Goal: Transaction & Acquisition: Purchase product/service

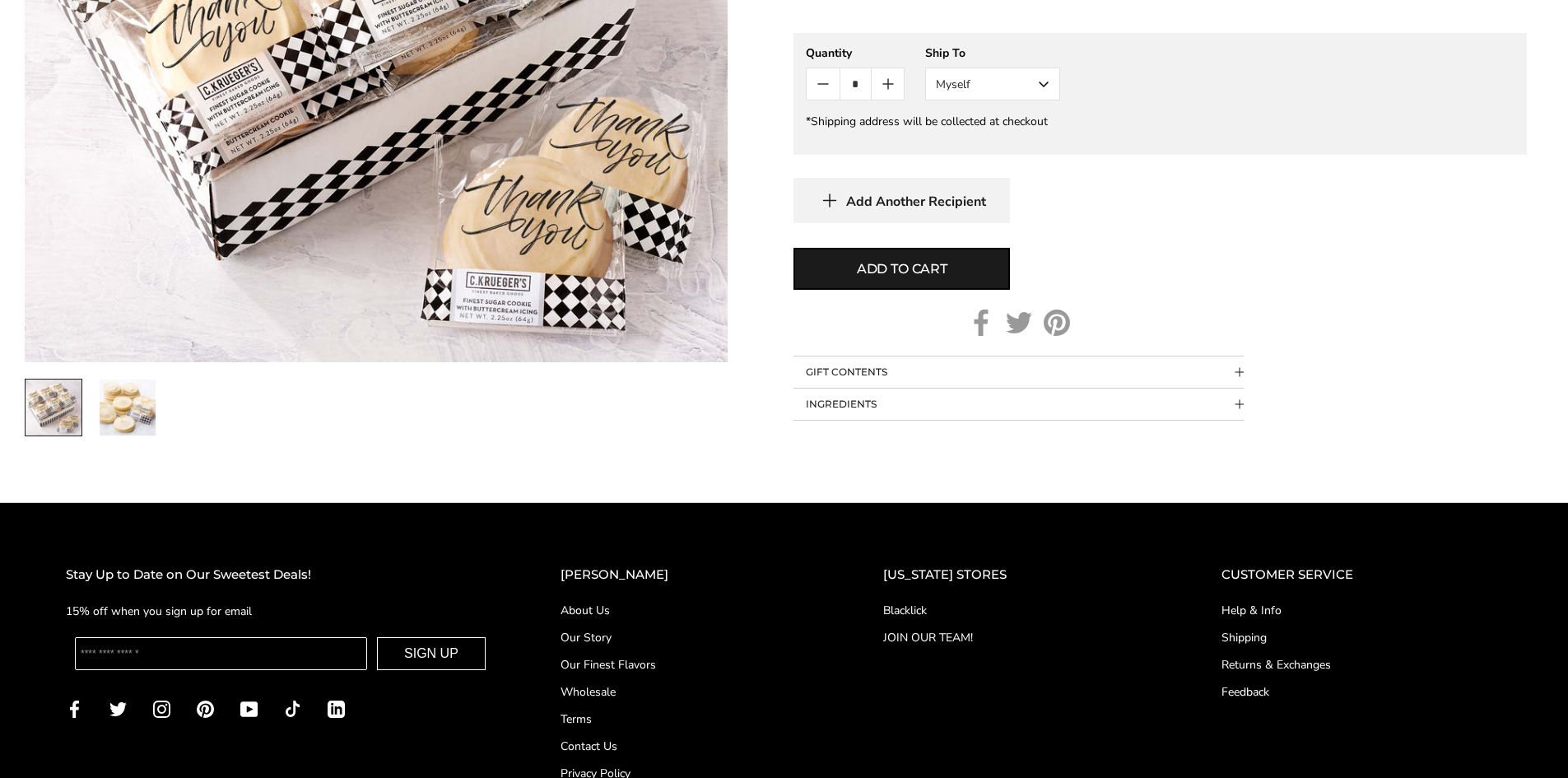
scroll to position [873, 0]
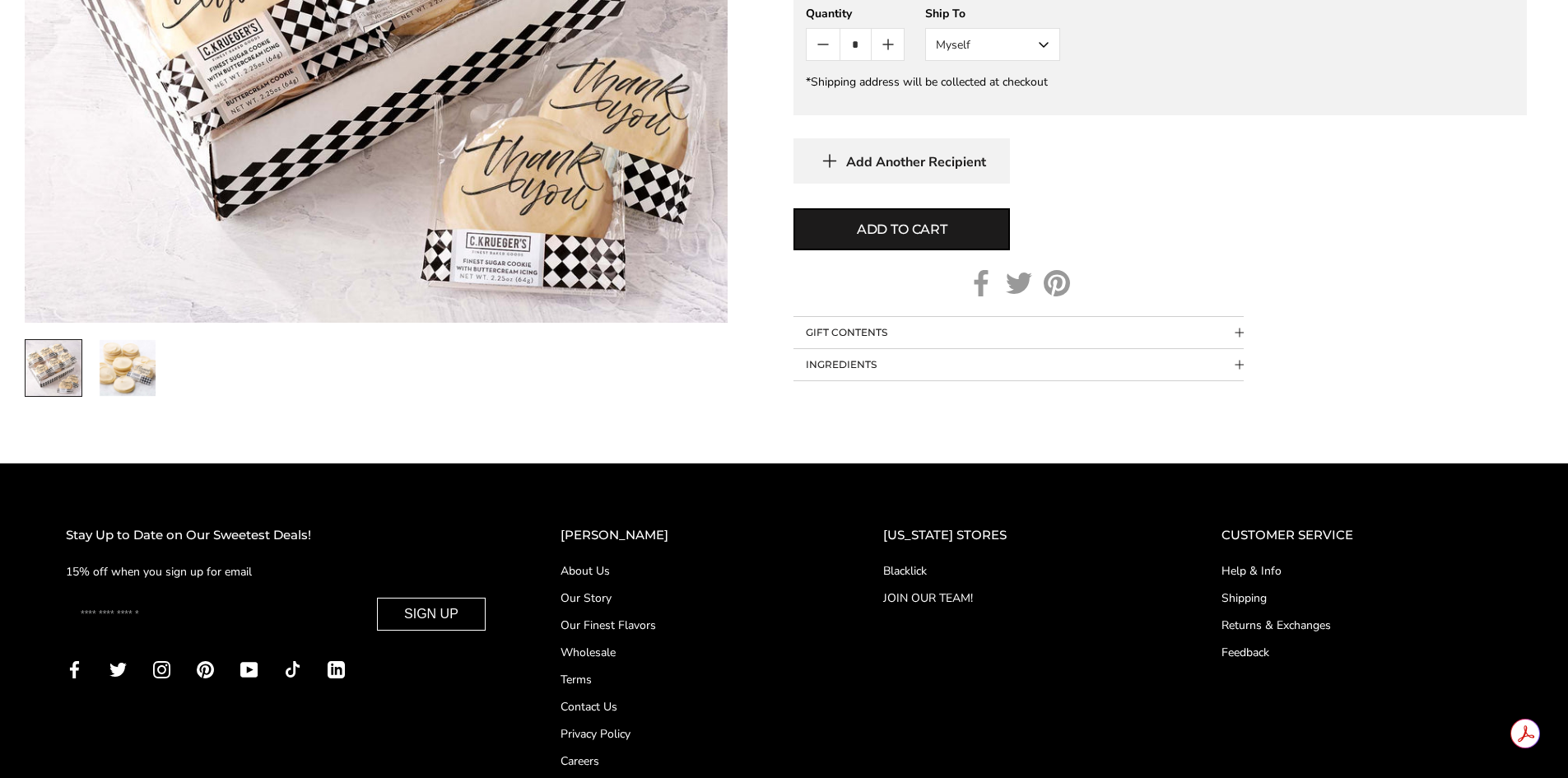
click at [198, 624] on input "Enter your email" at bounding box center [221, 613] width 292 height 33
type input "**********"
click at [465, 618] on button "SIGN UP" at bounding box center [432, 613] width 109 height 33
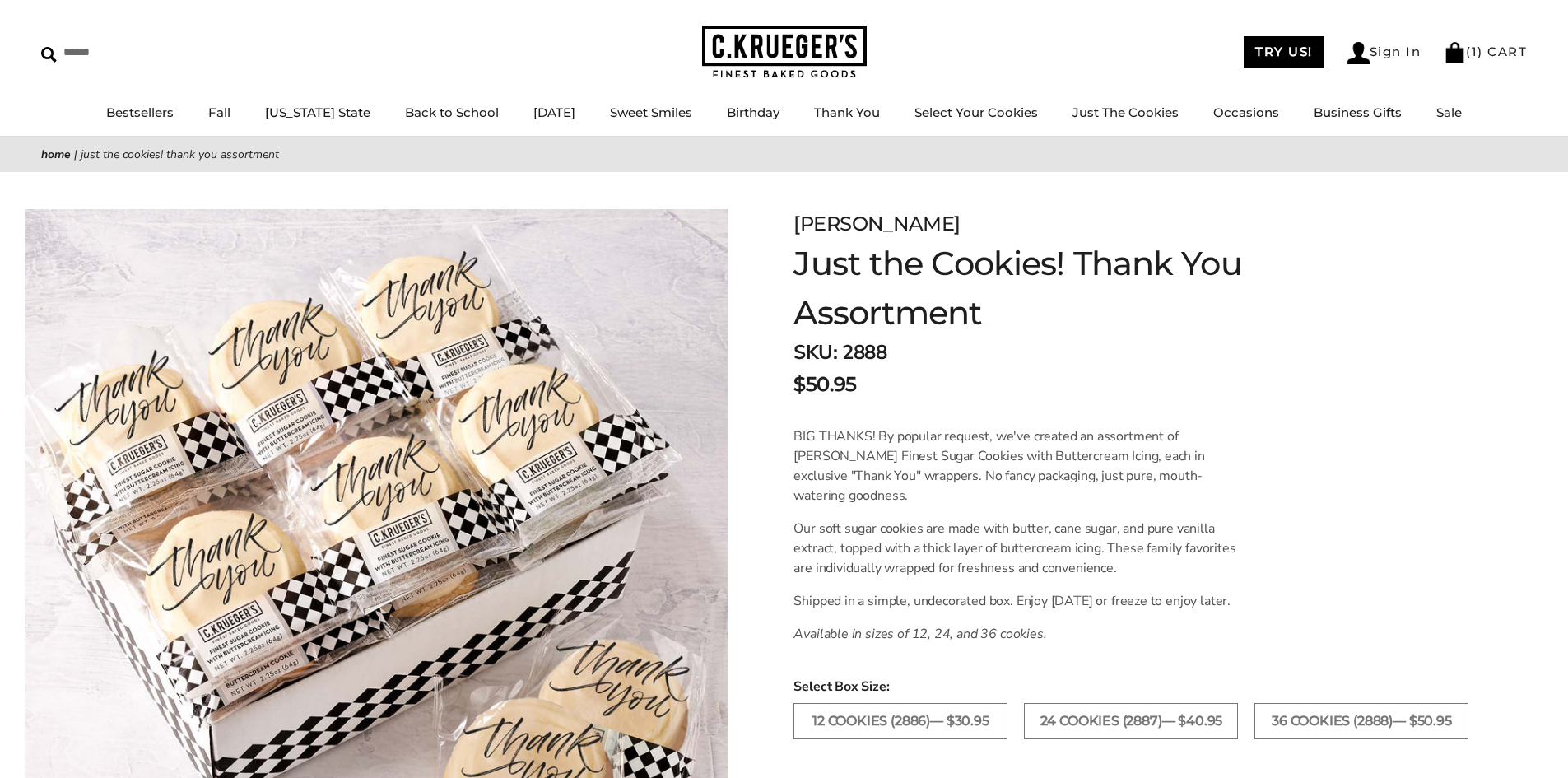
scroll to position [50, 0]
click at [1476, 55] on span "1" at bounding box center [1474, 52] width 7 height 16
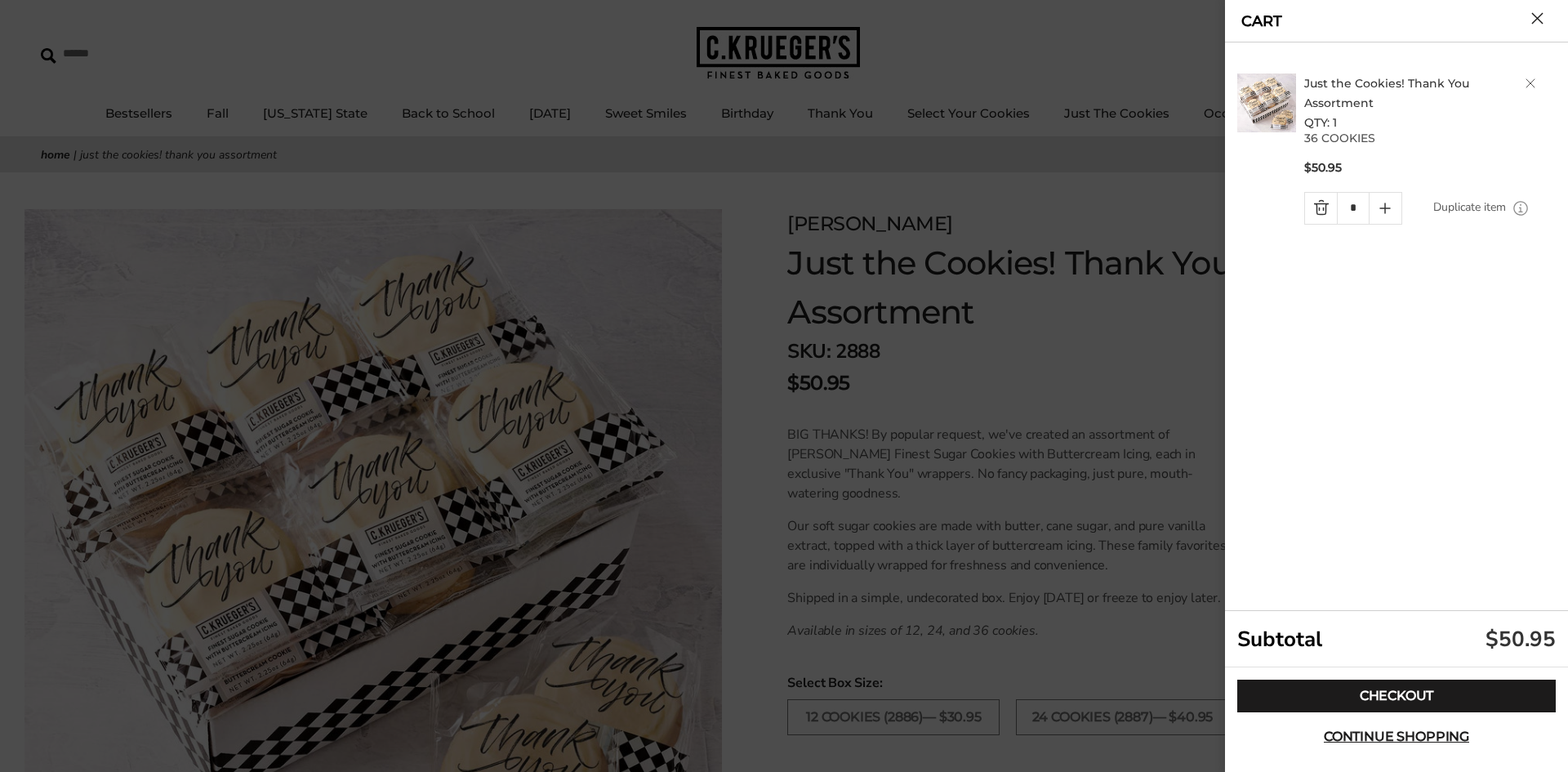
click at [1382, 208] on icon "Quantity plus button" at bounding box center [1385, 208] width 10 height 0
click at [1119, 75] on div at bounding box center [784, 386] width 1568 height 772
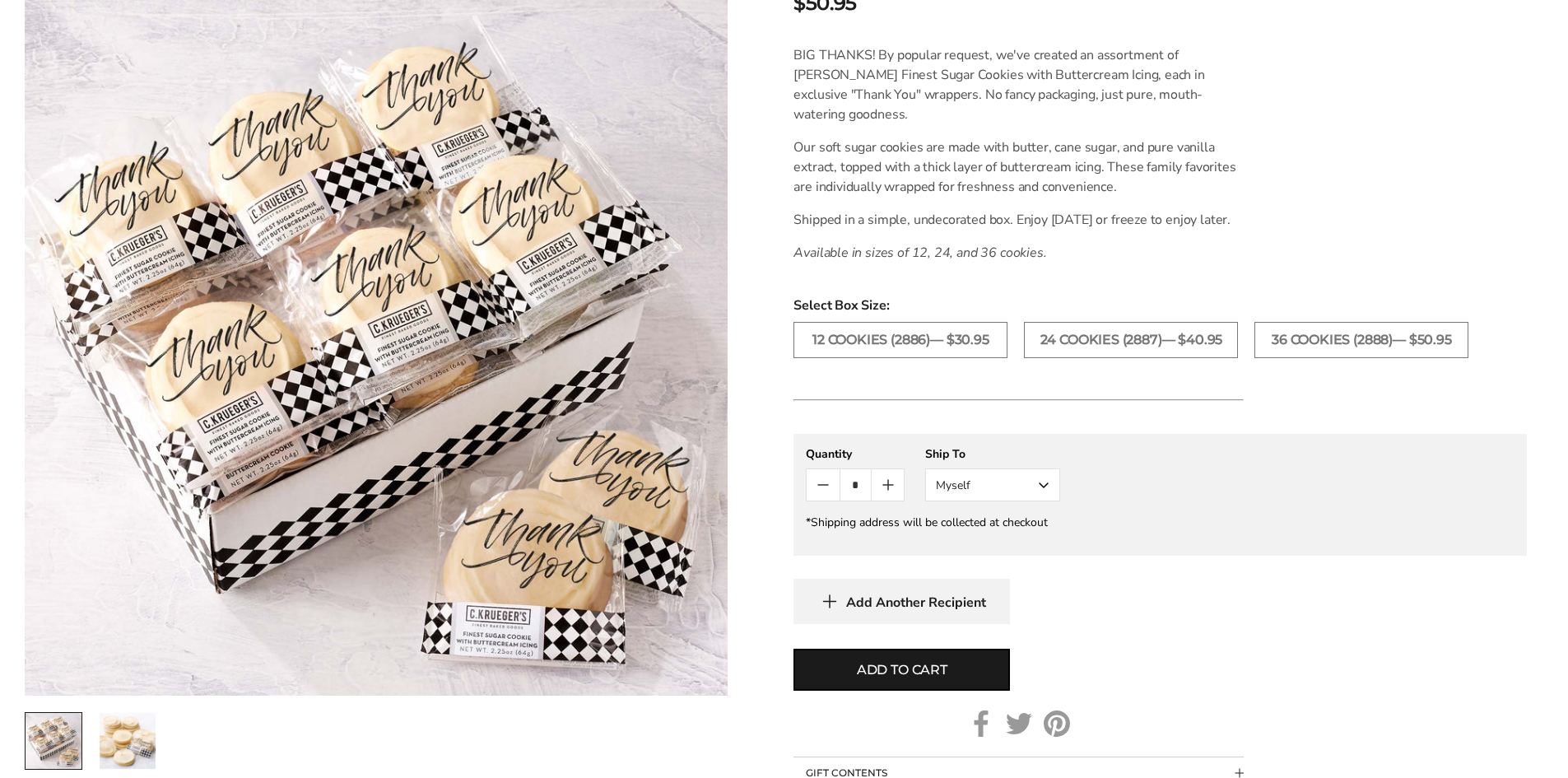
scroll to position [461, 0]
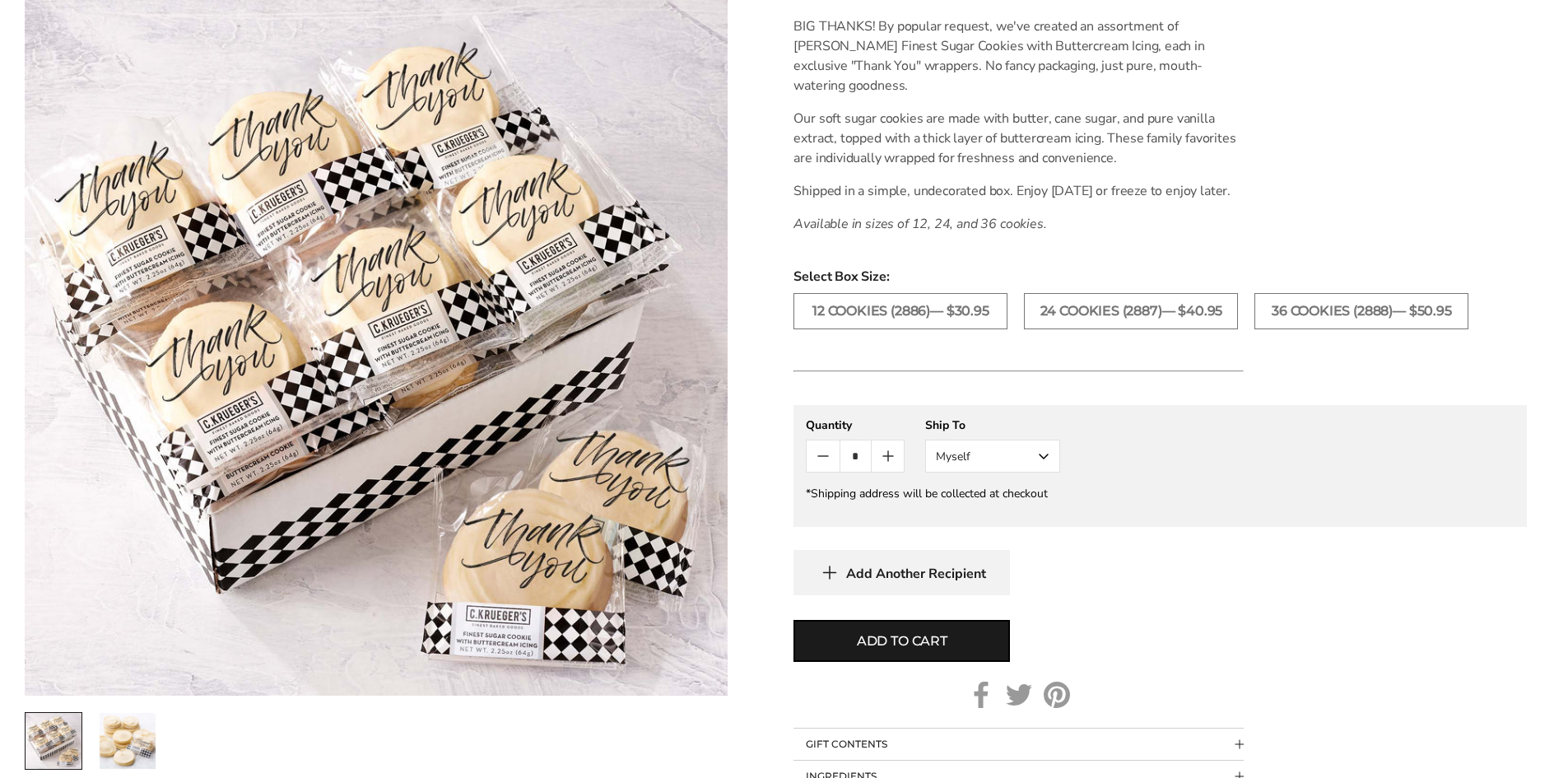
click at [892, 466] on icon "Count plus" at bounding box center [887, 455] width 20 height 20
click at [1042, 473] on button "Myself" at bounding box center [992, 455] width 135 height 33
click at [925, 651] on span "Add to cart" at bounding box center [901, 640] width 91 height 20
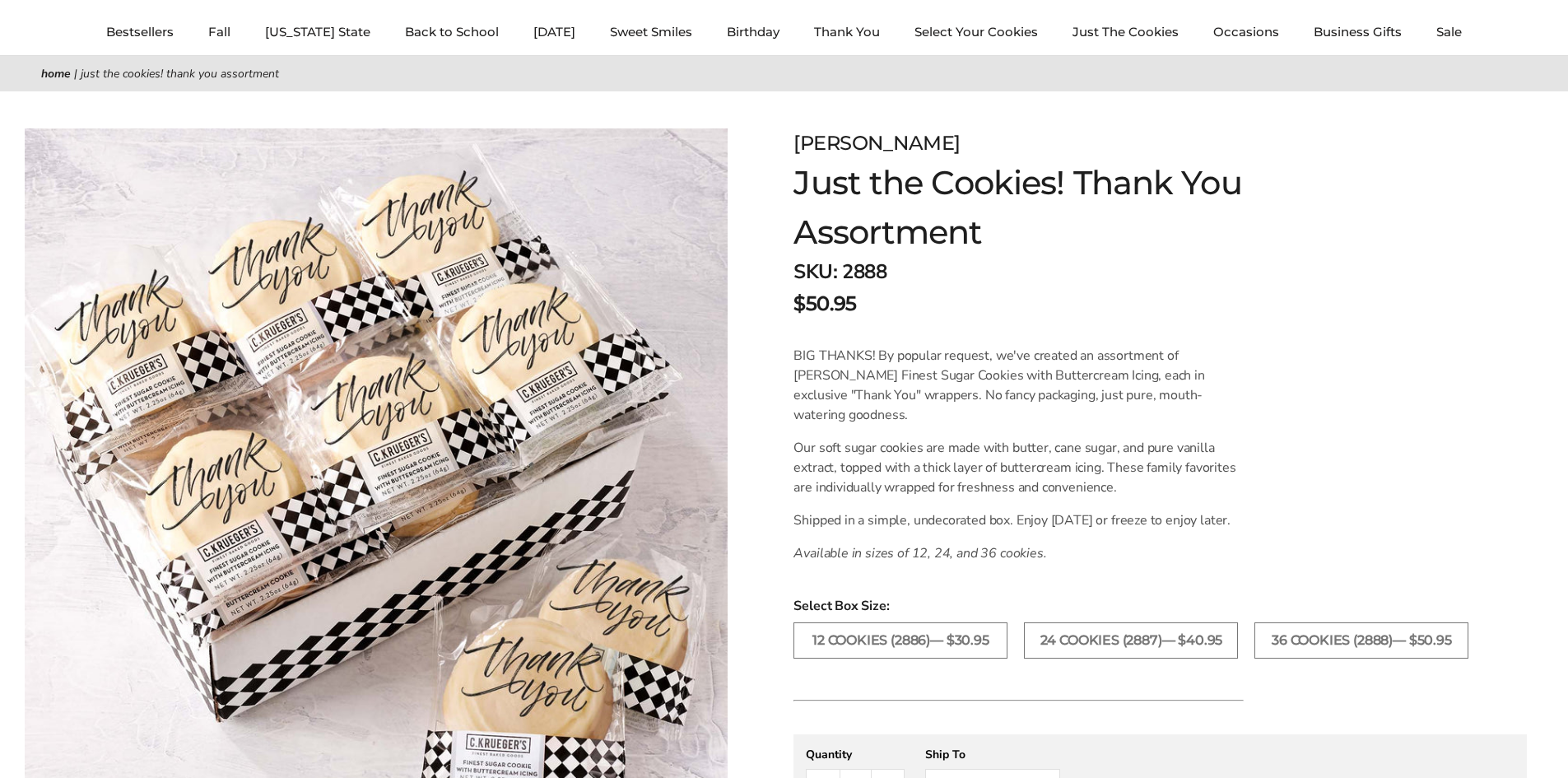
scroll to position [0, 0]
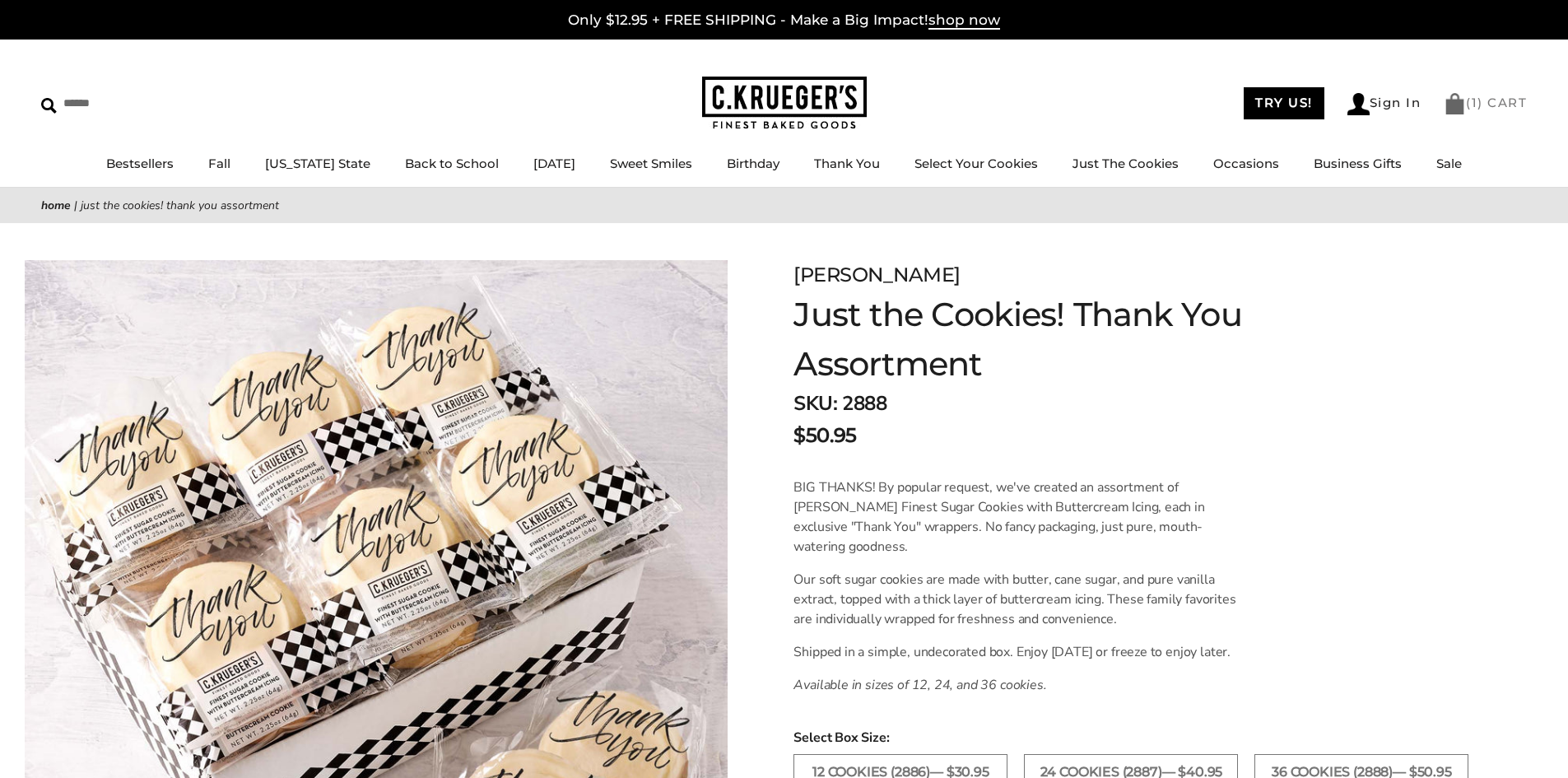
click at [1465, 102] on link "( 1 ) CART" at bounding box center [1485, 102] width 83 height 16
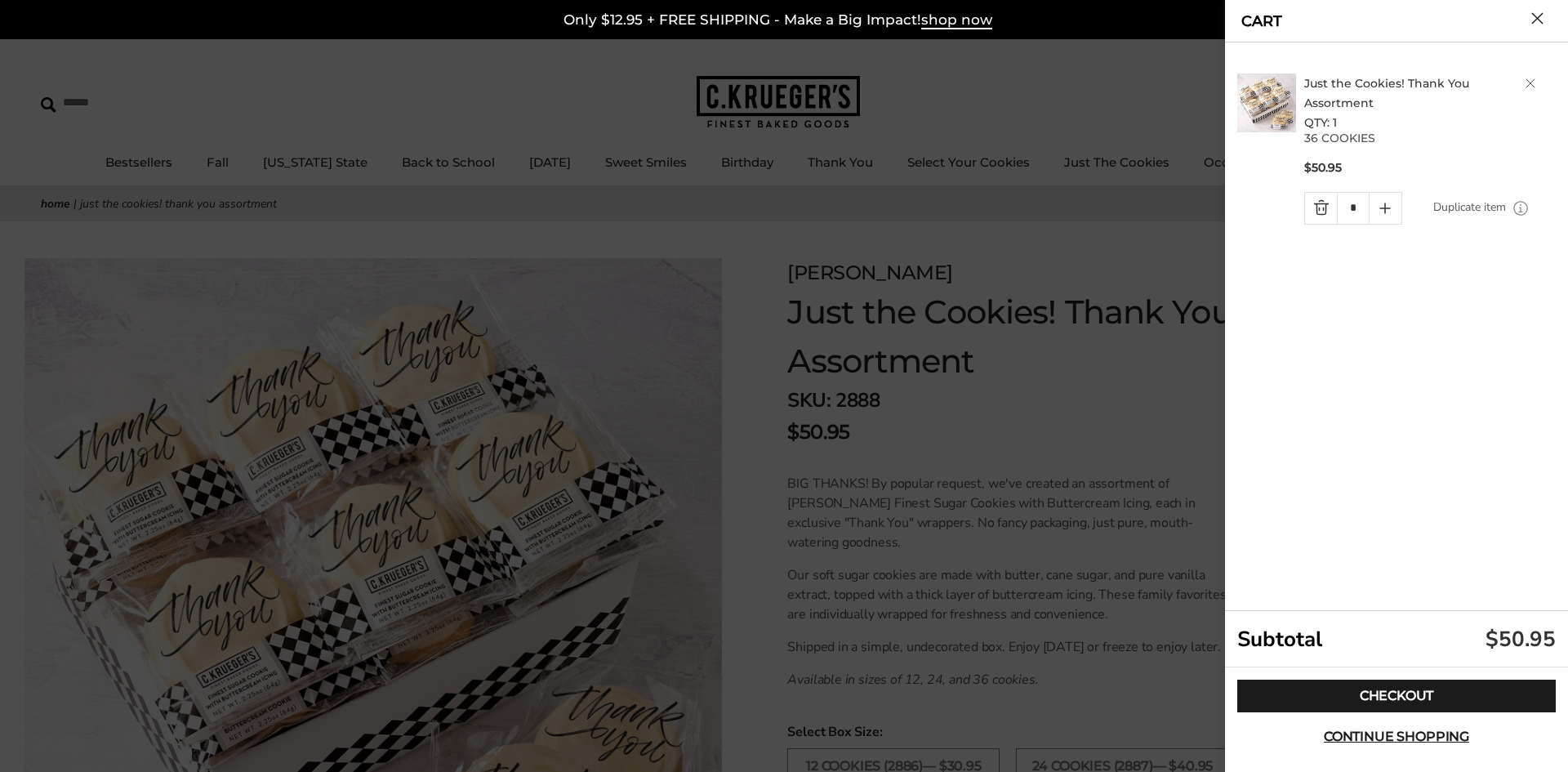
click at [1387, 208] on icon "Quantity plus button" at bounding box center [1385, 208] width 10 height 0
click at [1056, 101] on div at bounding box center [784, 386] width 1568 height 772
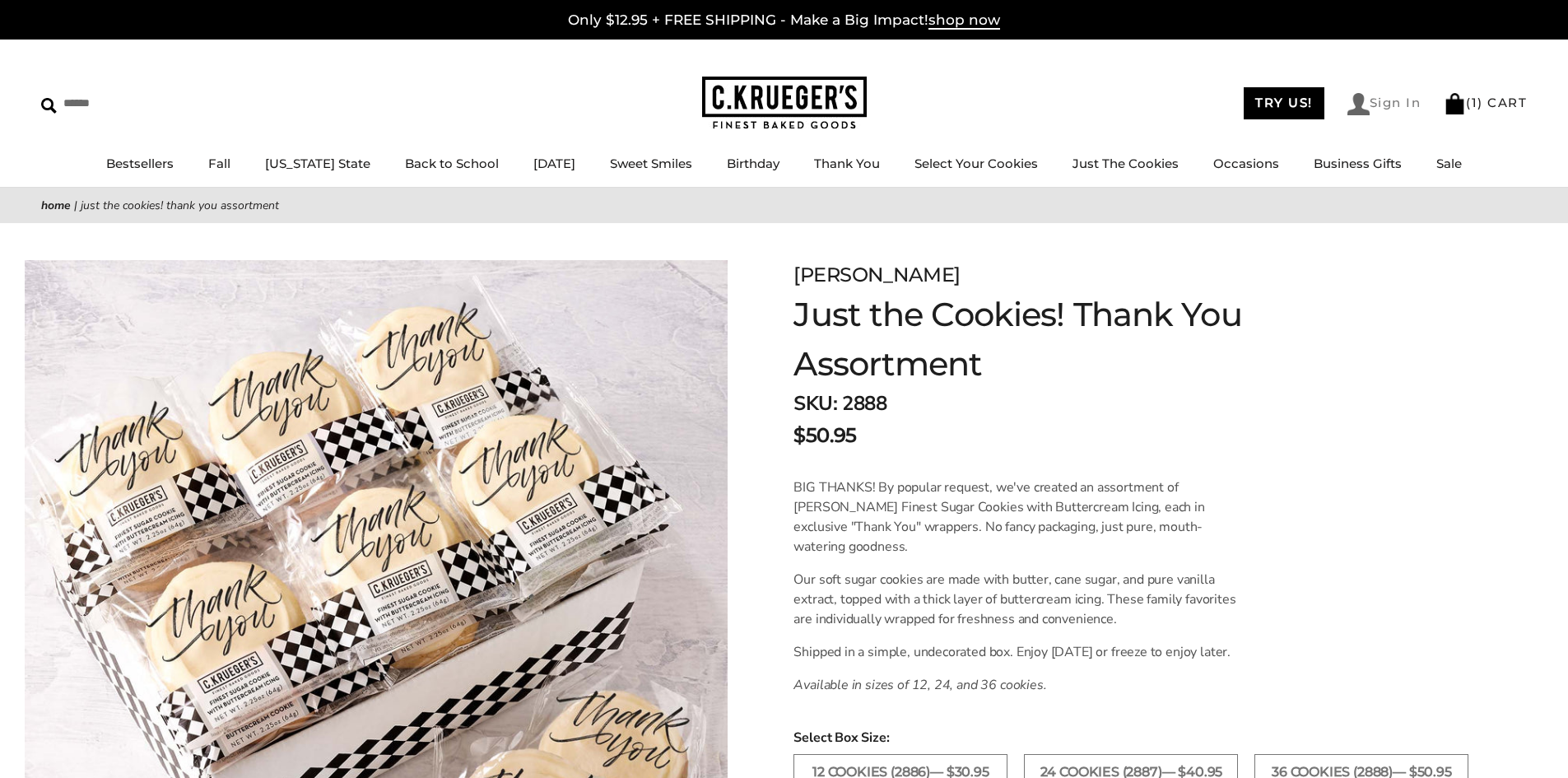
click at [1364, 109] on link "Sign In" at bounding box center [1384, 104] width 74 height 22
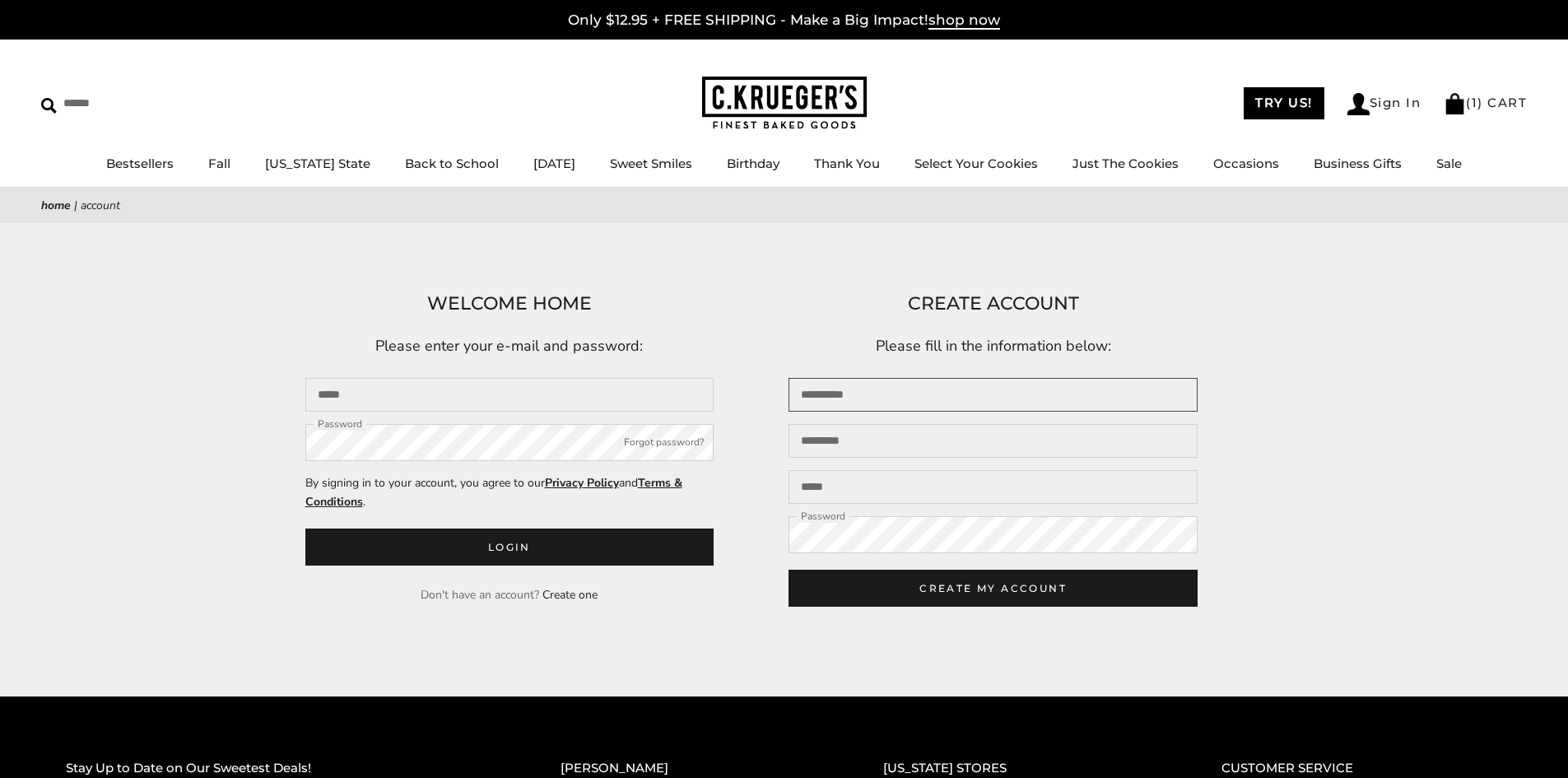
click at [855, 394] on input "First name" at bounding box center [992, 394] width 409 height 34
type input "*******"
click at [845, 444] on input "Last name" at bounding box center [992, 441] width 409 height 34
type input "********"
click at [850, 480] on input "Email" at bounding box center [992, 487] width 409 height 34
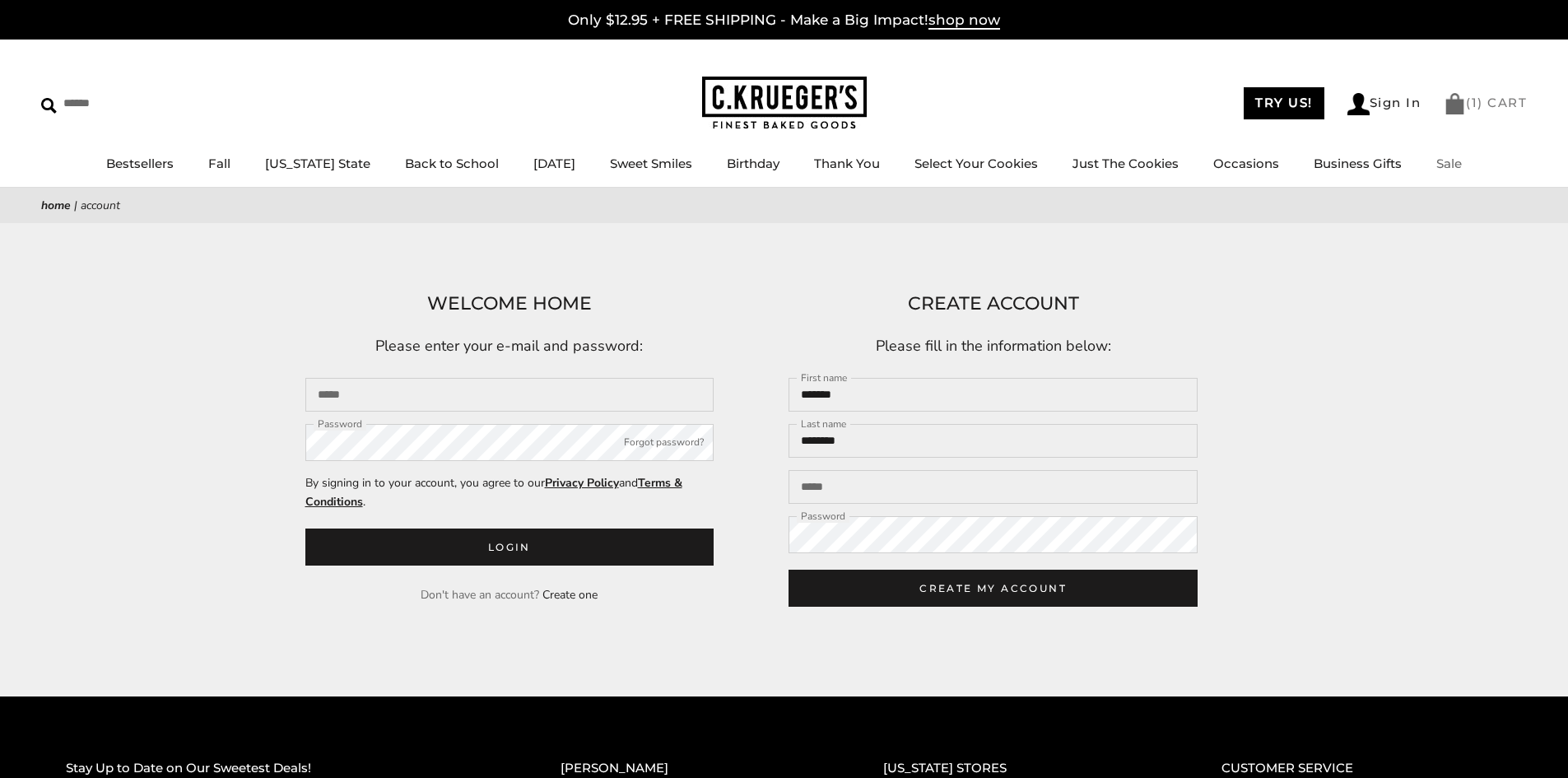
click at [1473, 109] on span "1" at bounding box center [1474, 102] width 7 height 16
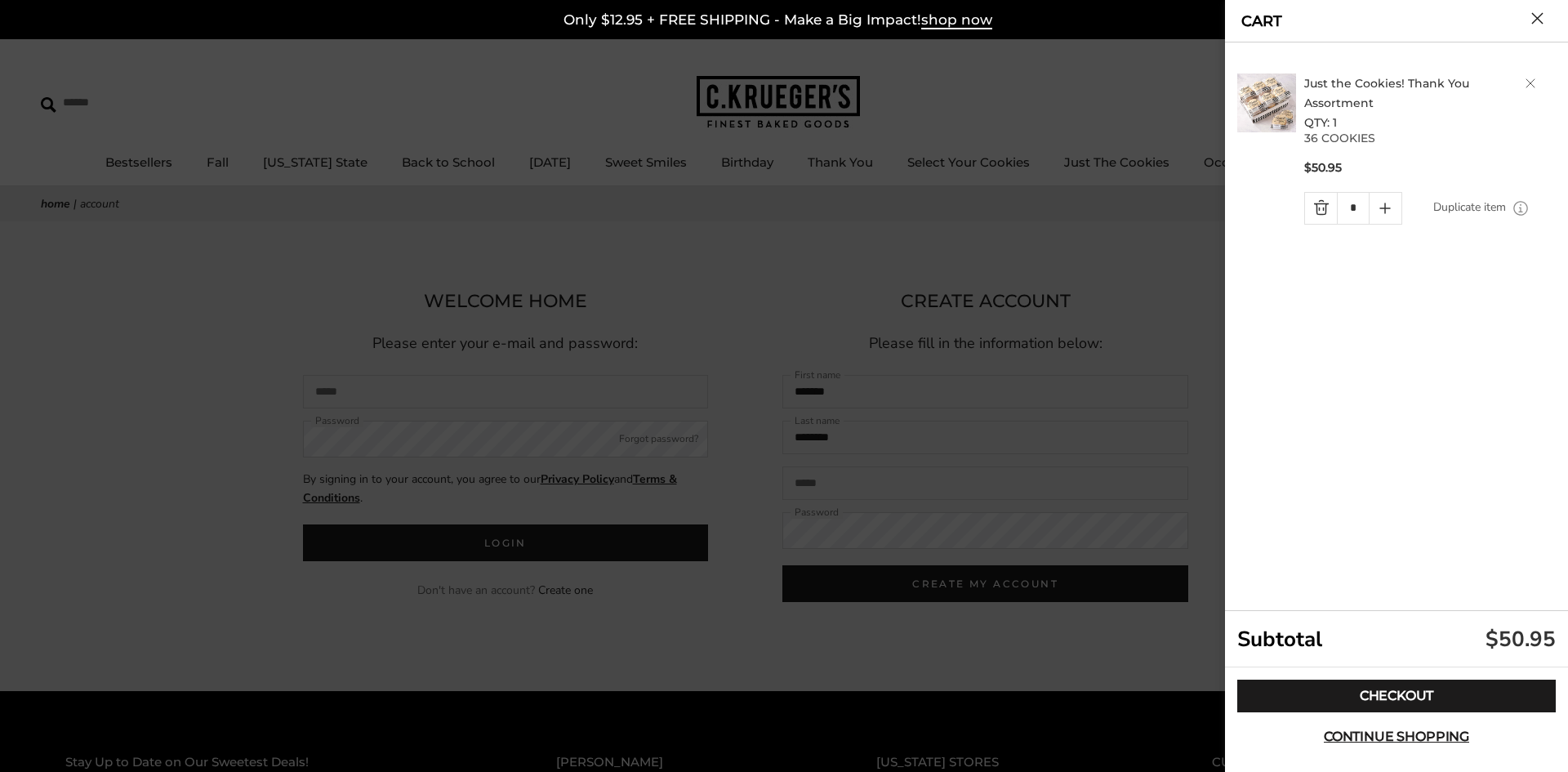
click at [1383, 208] on icon "Quantity plus button" at bounding box center [1385, 208] width 10 height 0
click at [1532, 79] on link "Delete product" at bounding box center [1530, 83] width 10 height 10
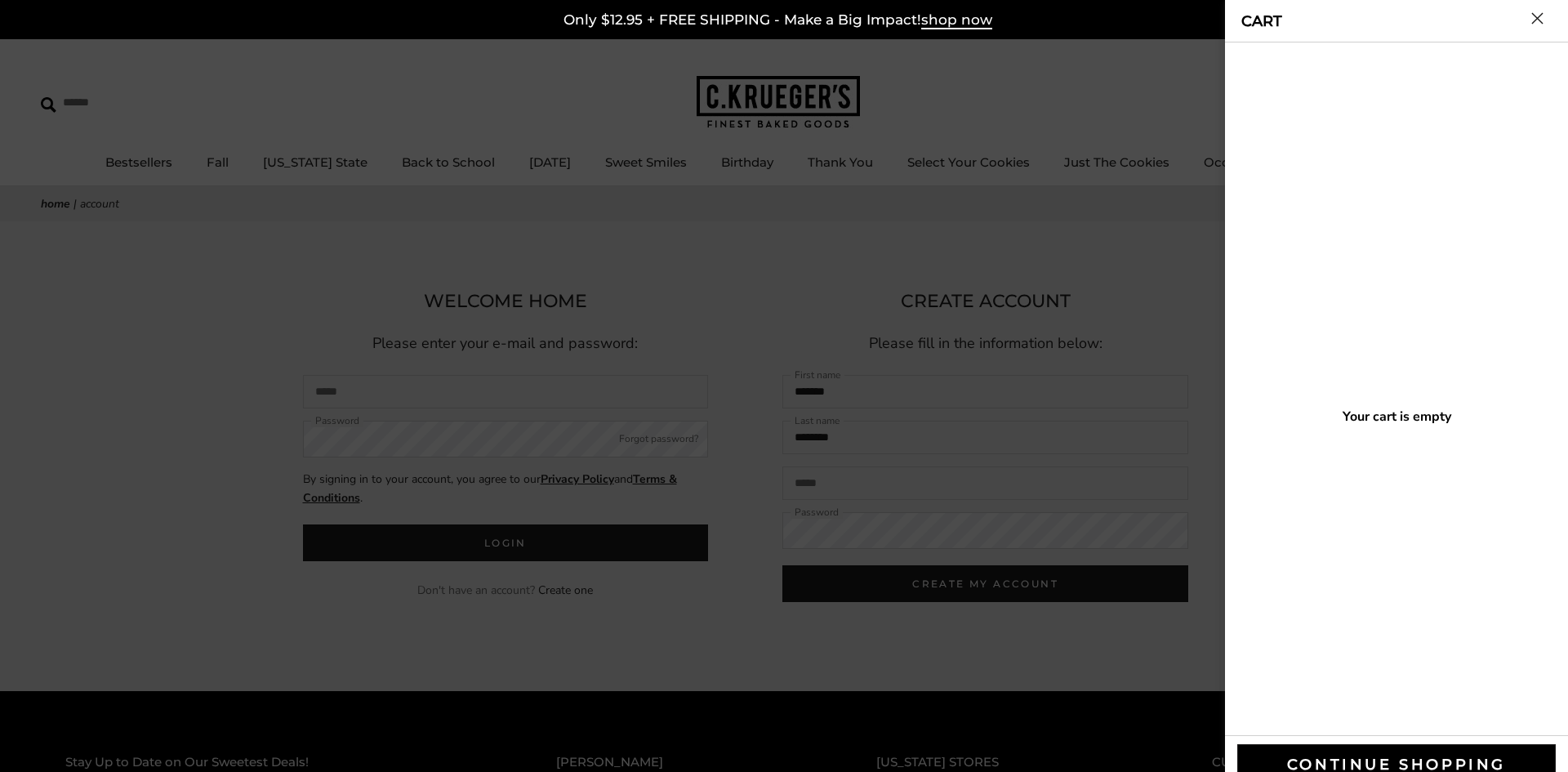
click at [1535, 22] on button "Close cart" at bounding box center [1536, 18] width 12 height 12
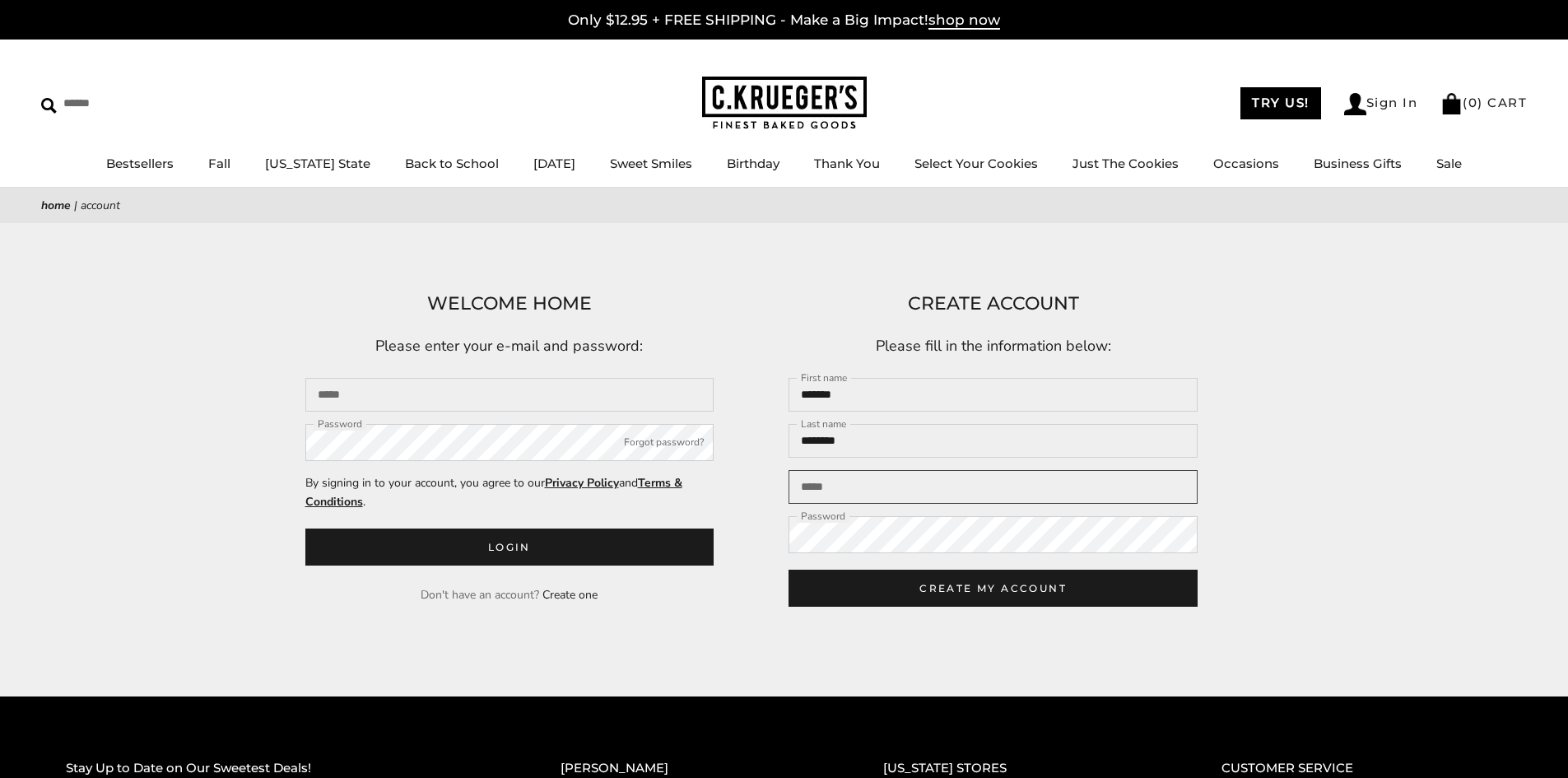
click at [869, 489] on input "Email" at bounding box center [992, 487] width 409 height 34
type input "**********"
click at [788, 569] on button "CREATE MY ACCOUNT" at bounding box center [992, 588] width 409 height 37
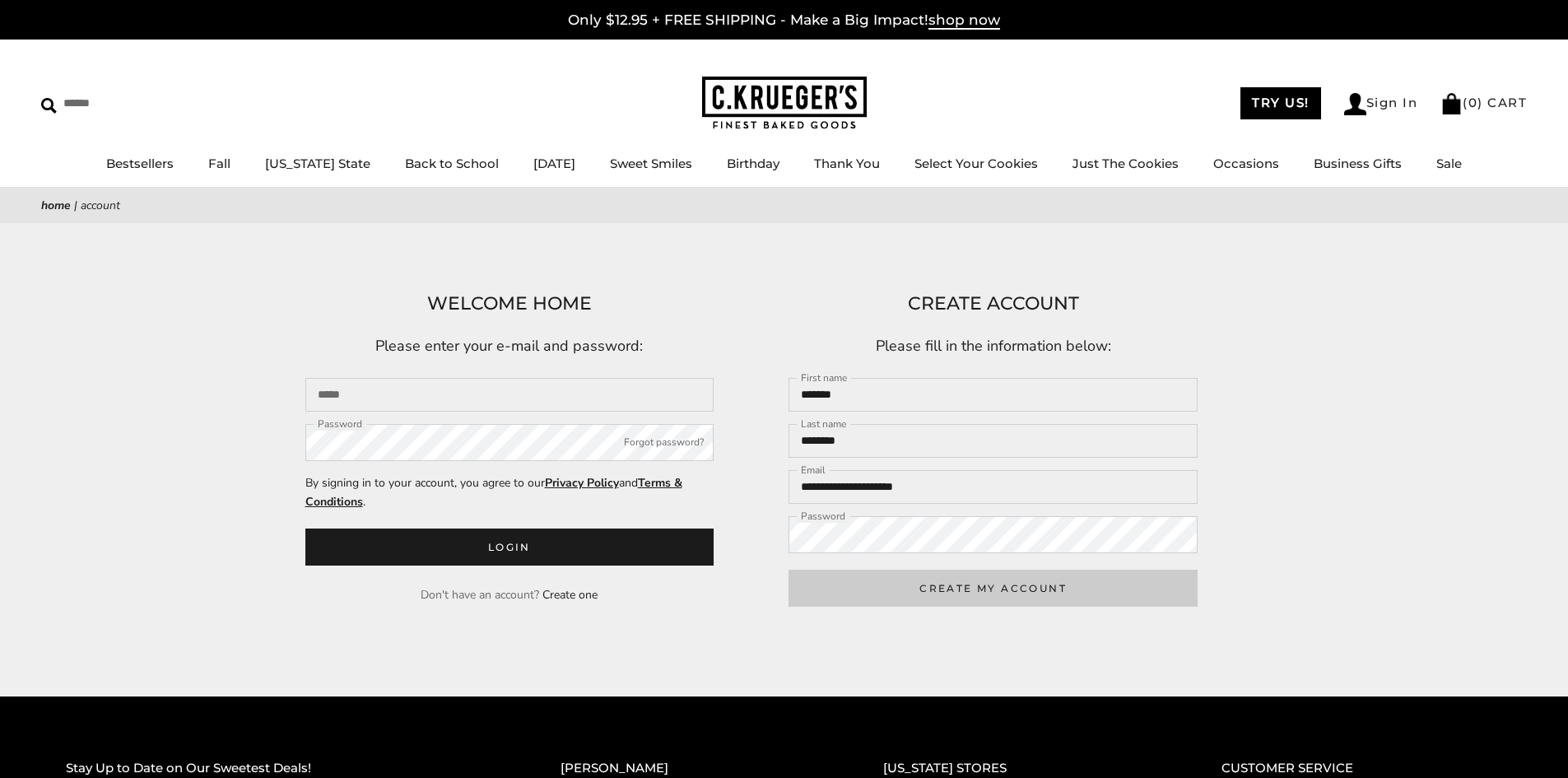
click at [996, 584] on button "CREATE MY ACCOUNT" at bounding box center [992, 588] width 409 height 37
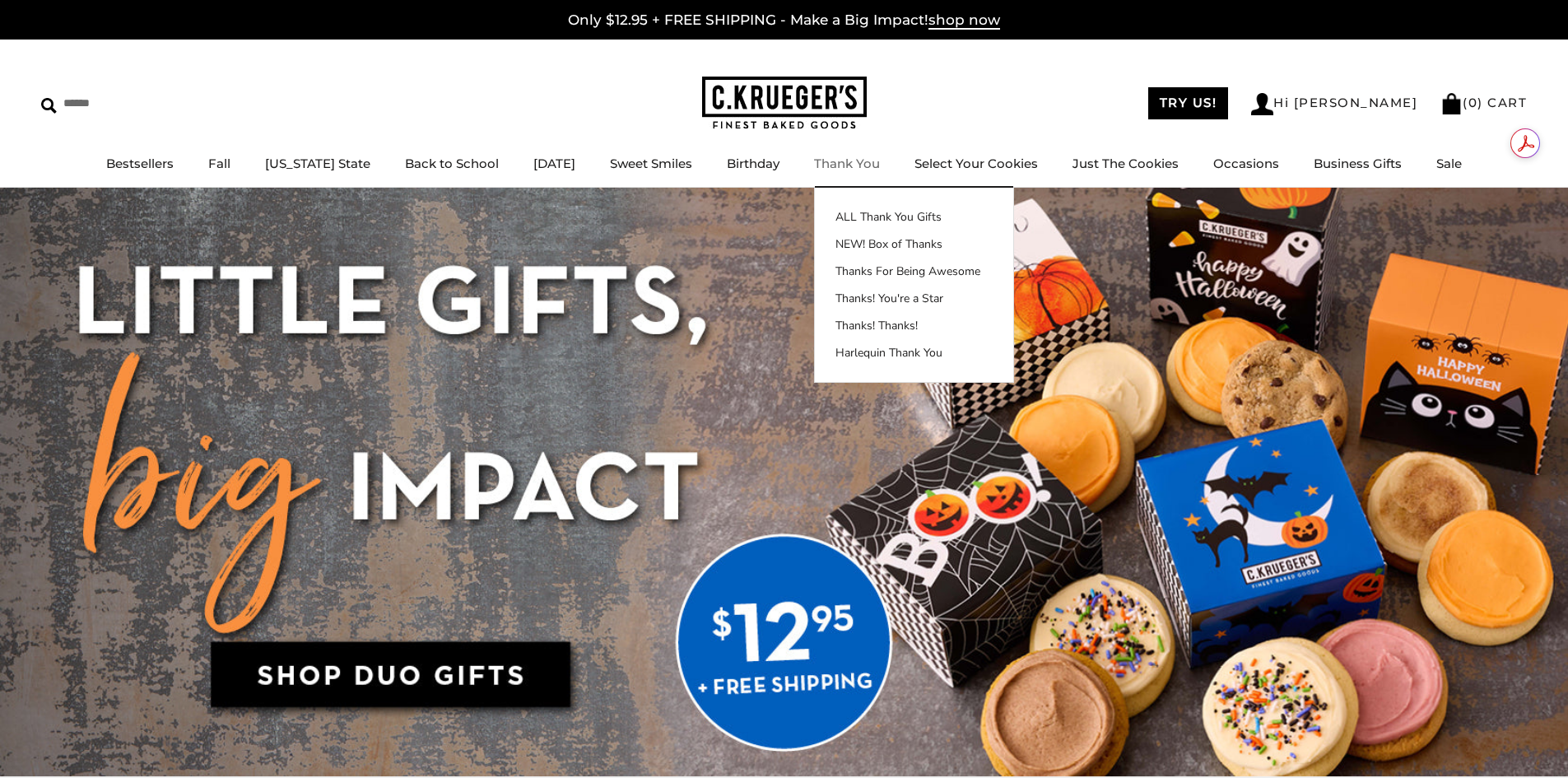
click at [857, 167] on link "Thank You" at bounding box center [846, 163] width 66 height 16
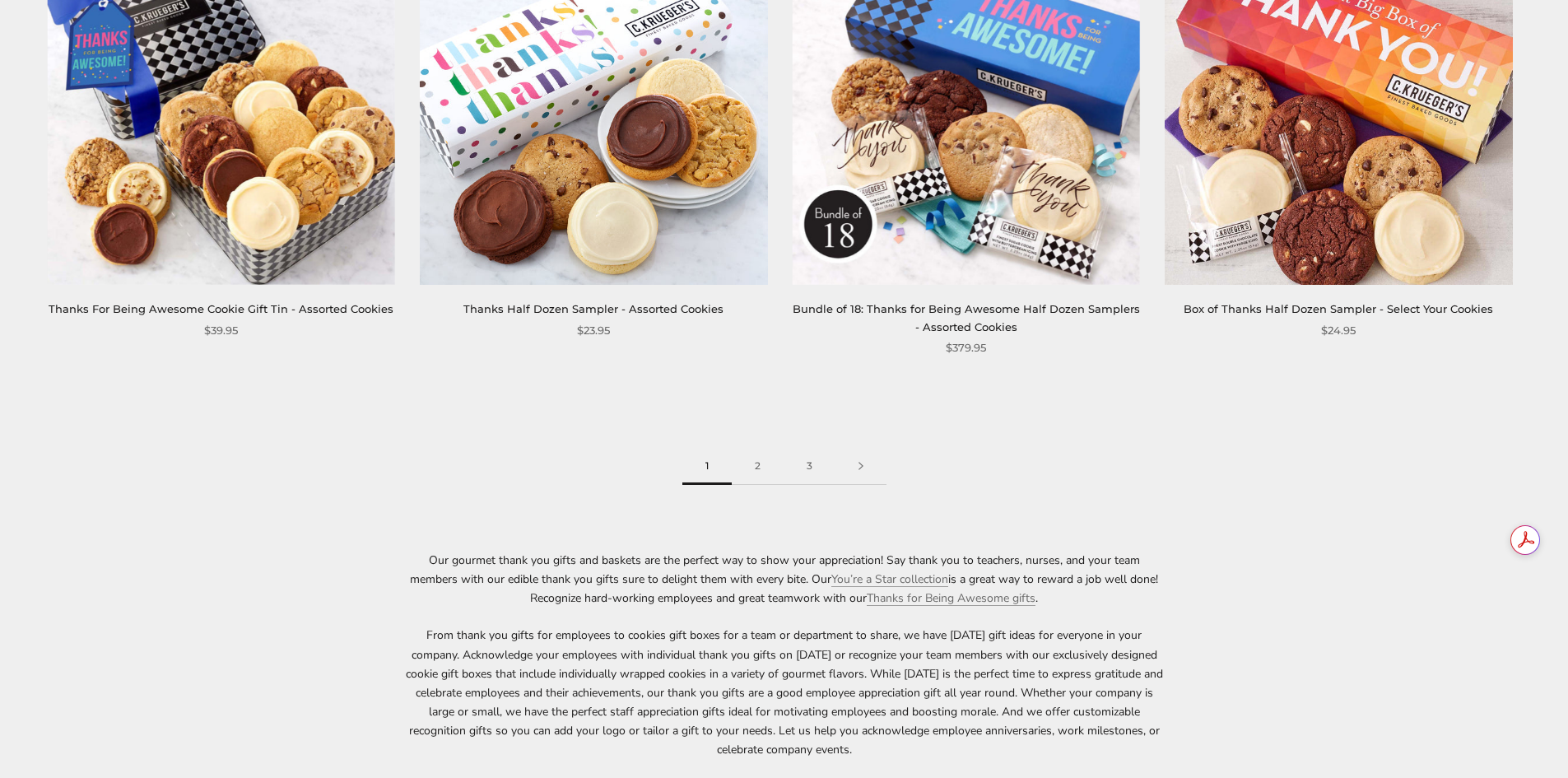
scroll to position [2716, 0]
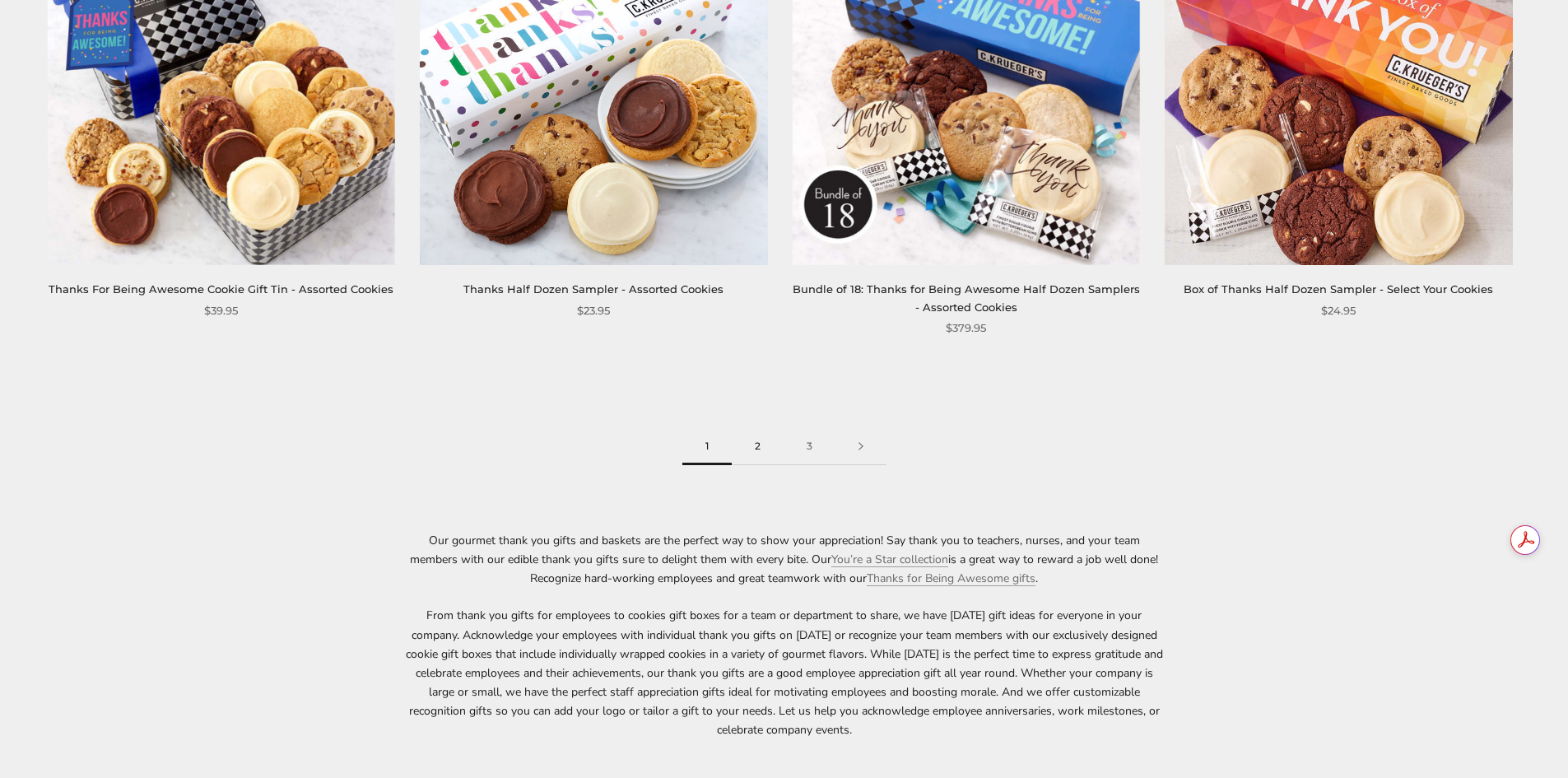
click at [760, 442] on link "2" at bounding box center [756, 447] width 51 height 37
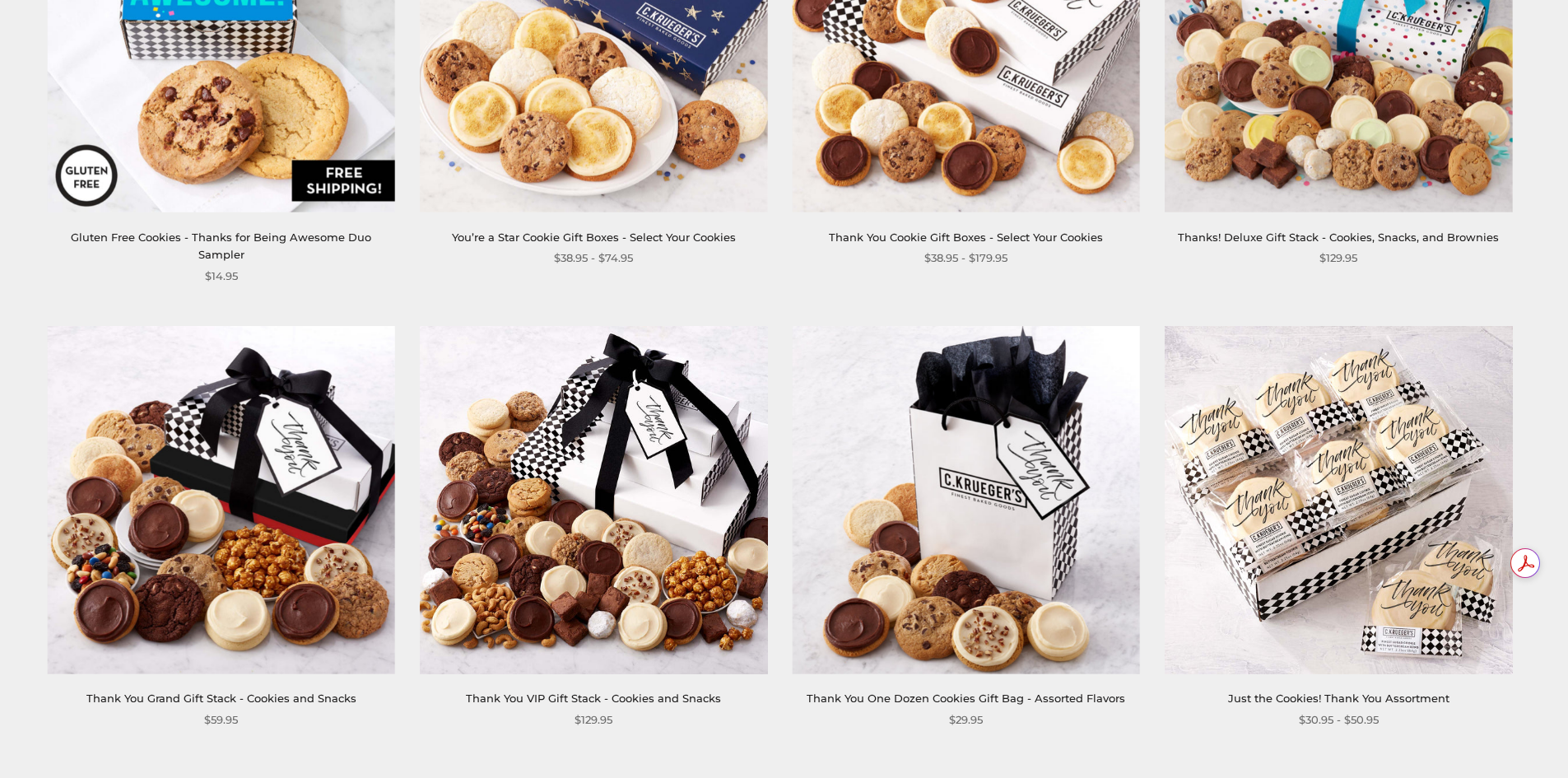
scroll to position [2386, 0]
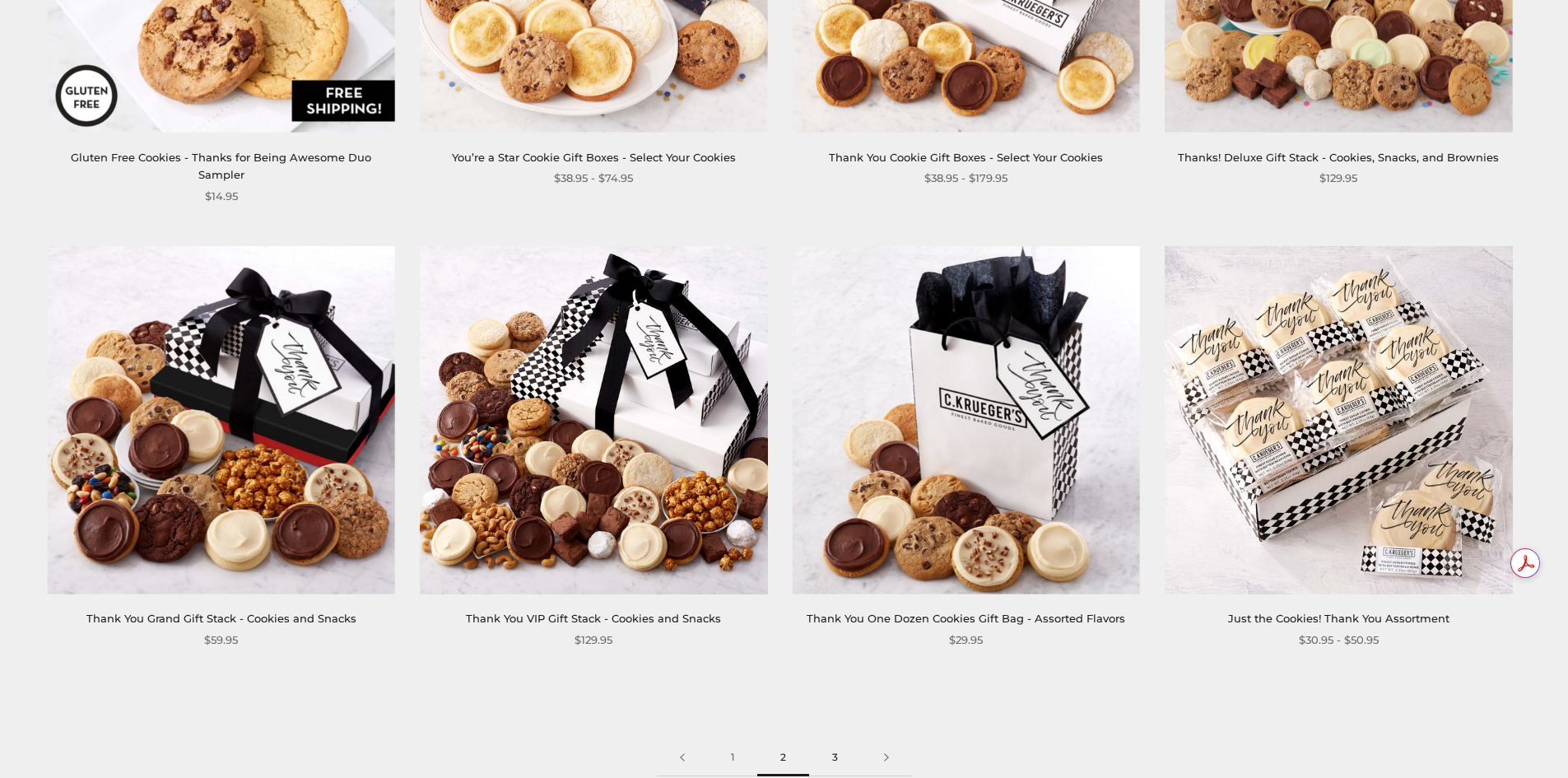
click at [834, 741] on link "3" at bounding box center [834, 757] width 51 height 37
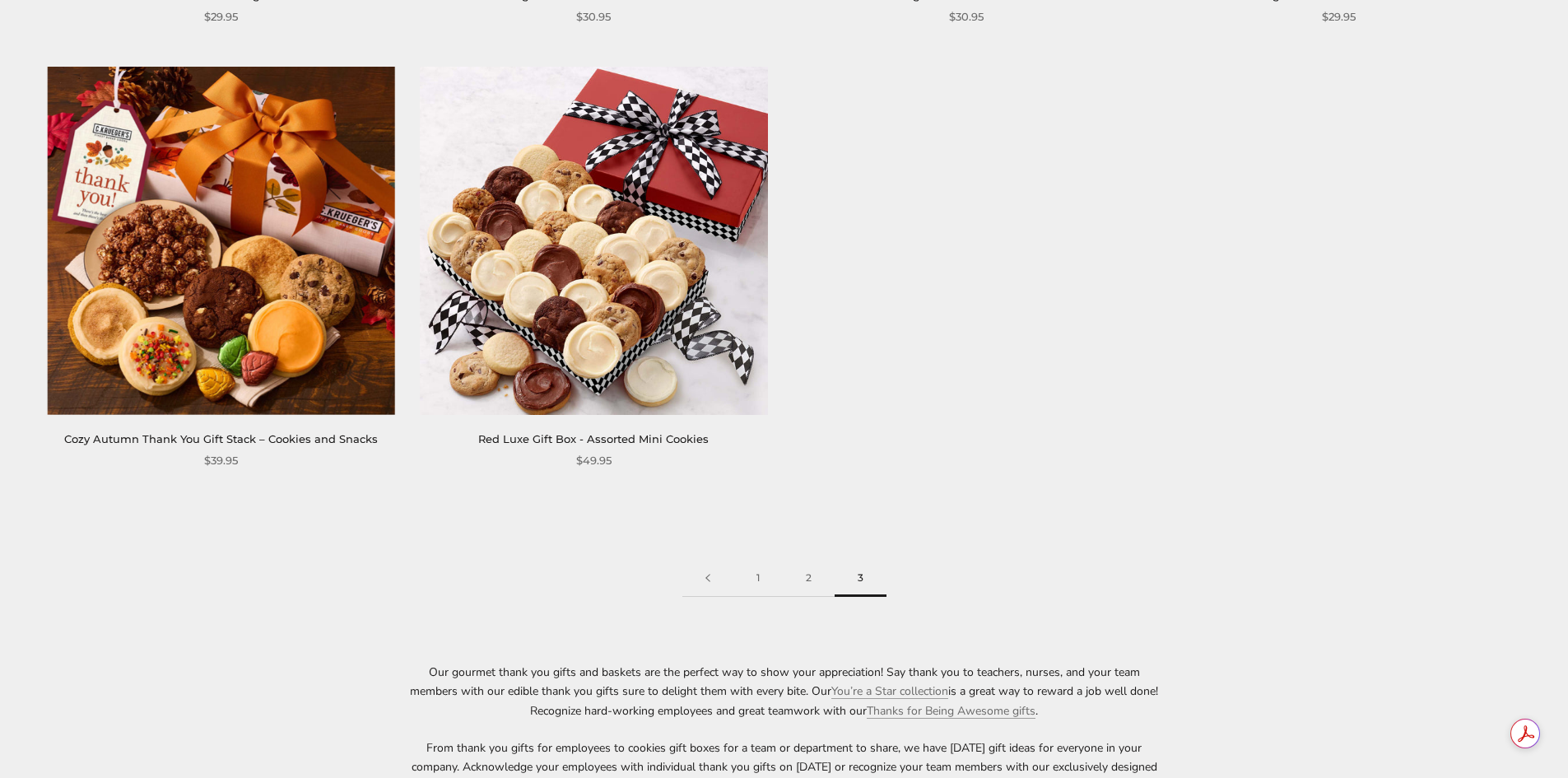
scroll to position [823, 0]
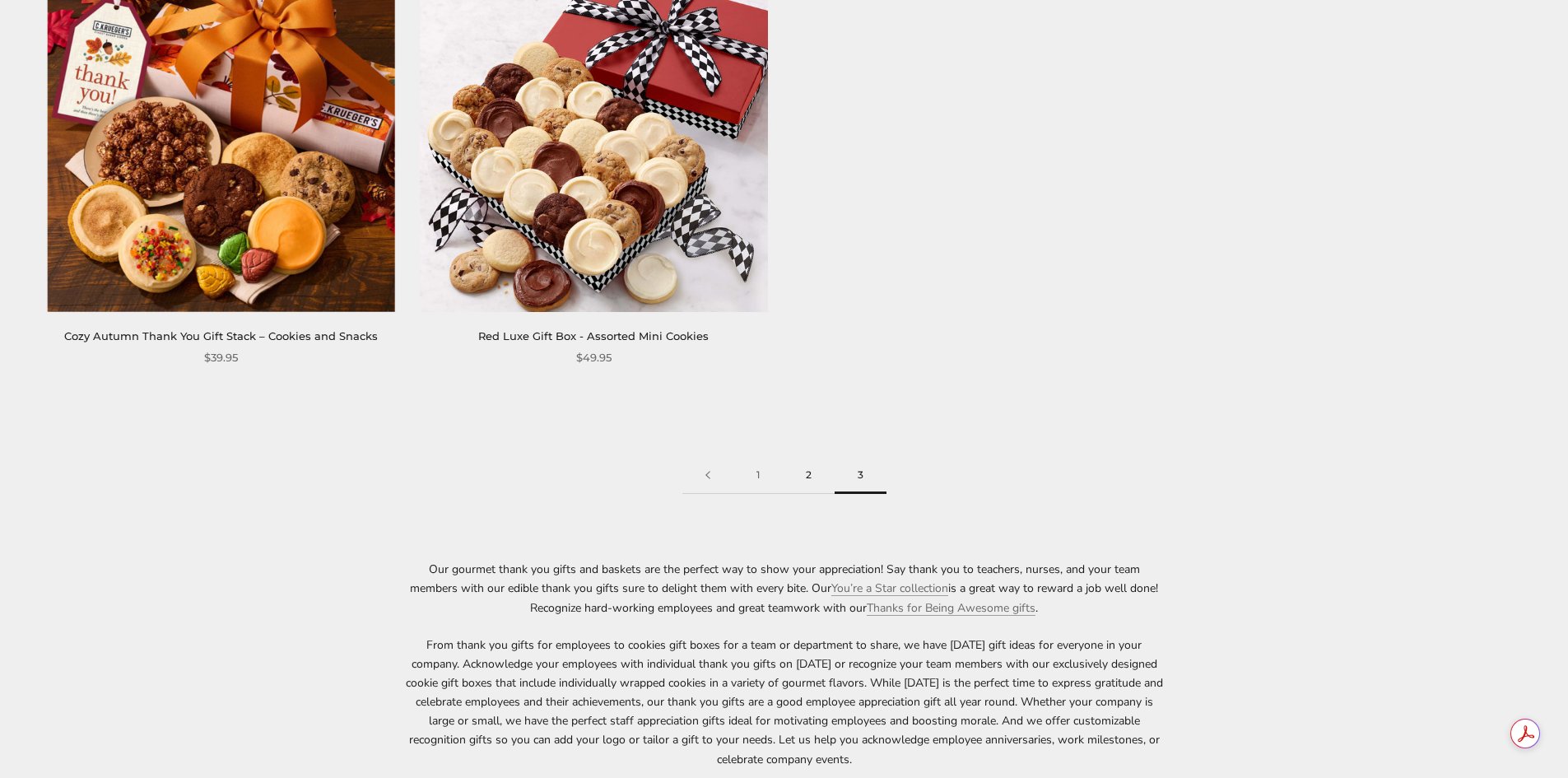
click at [807, 477] on link "2" at bounding box center [808, 476] width 51 height 37
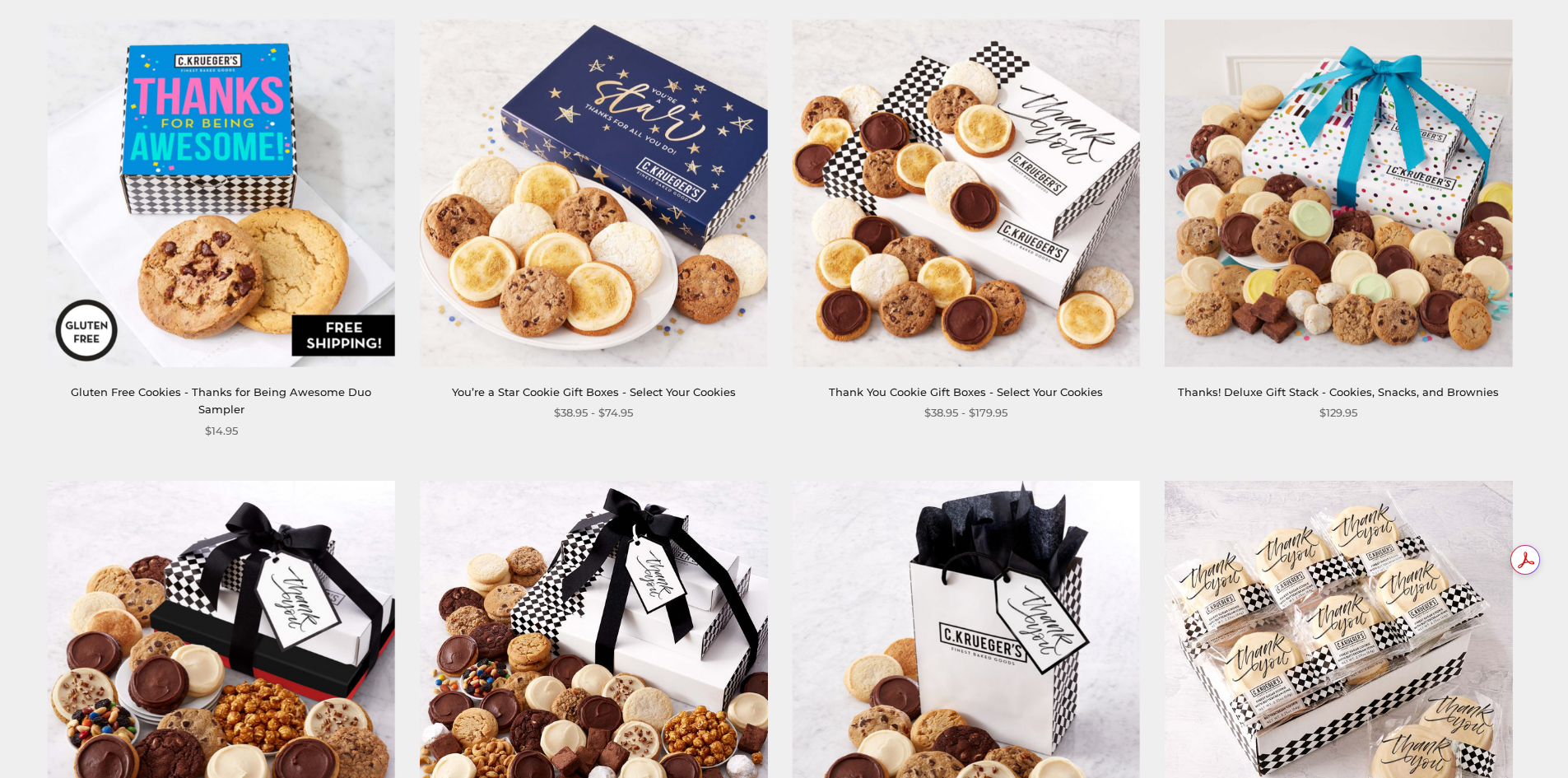
scroll to position [2469, 0]
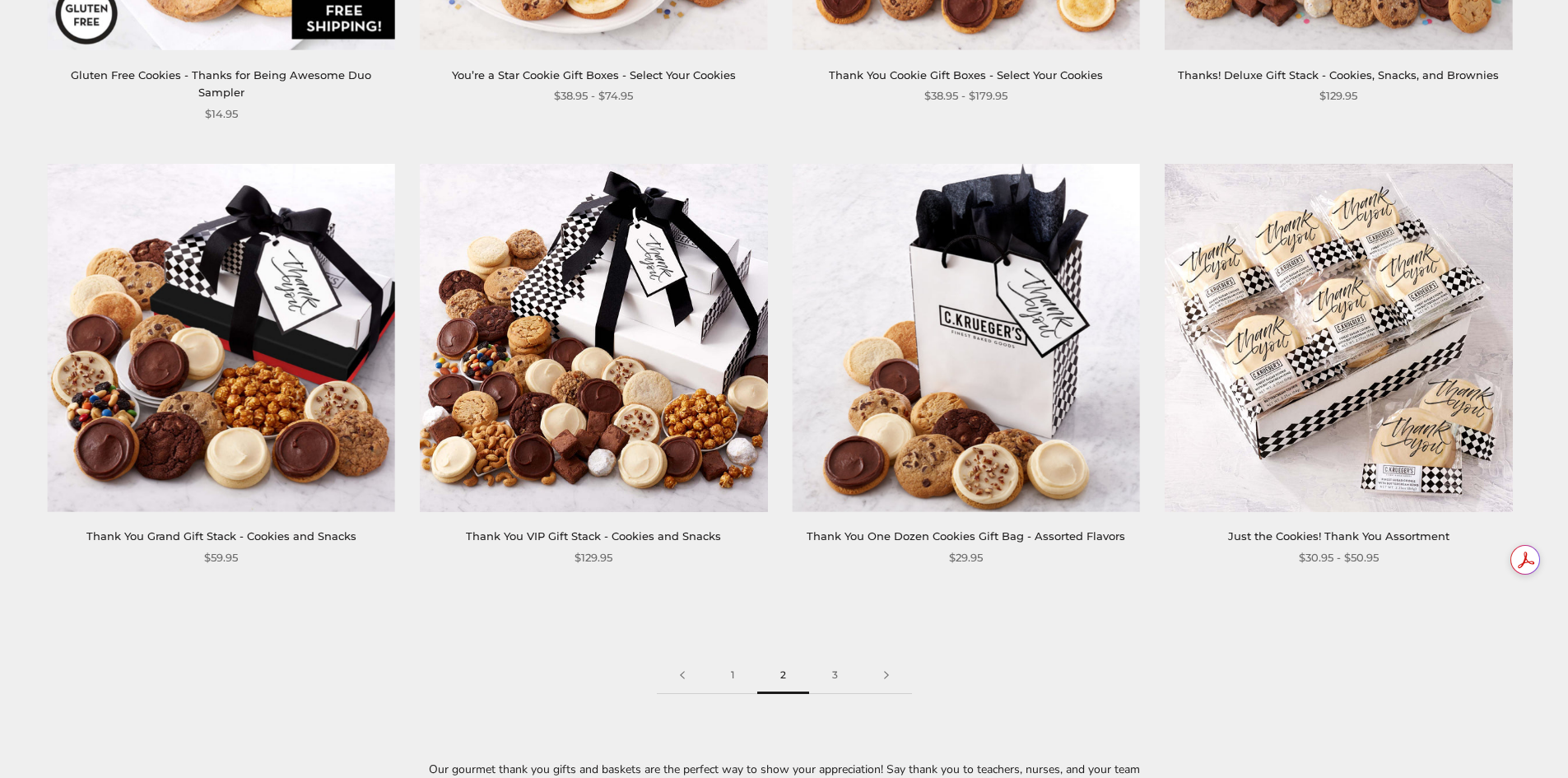
click at [1322, 370] on img at bounding box center [1338, 337] width 347 height 347
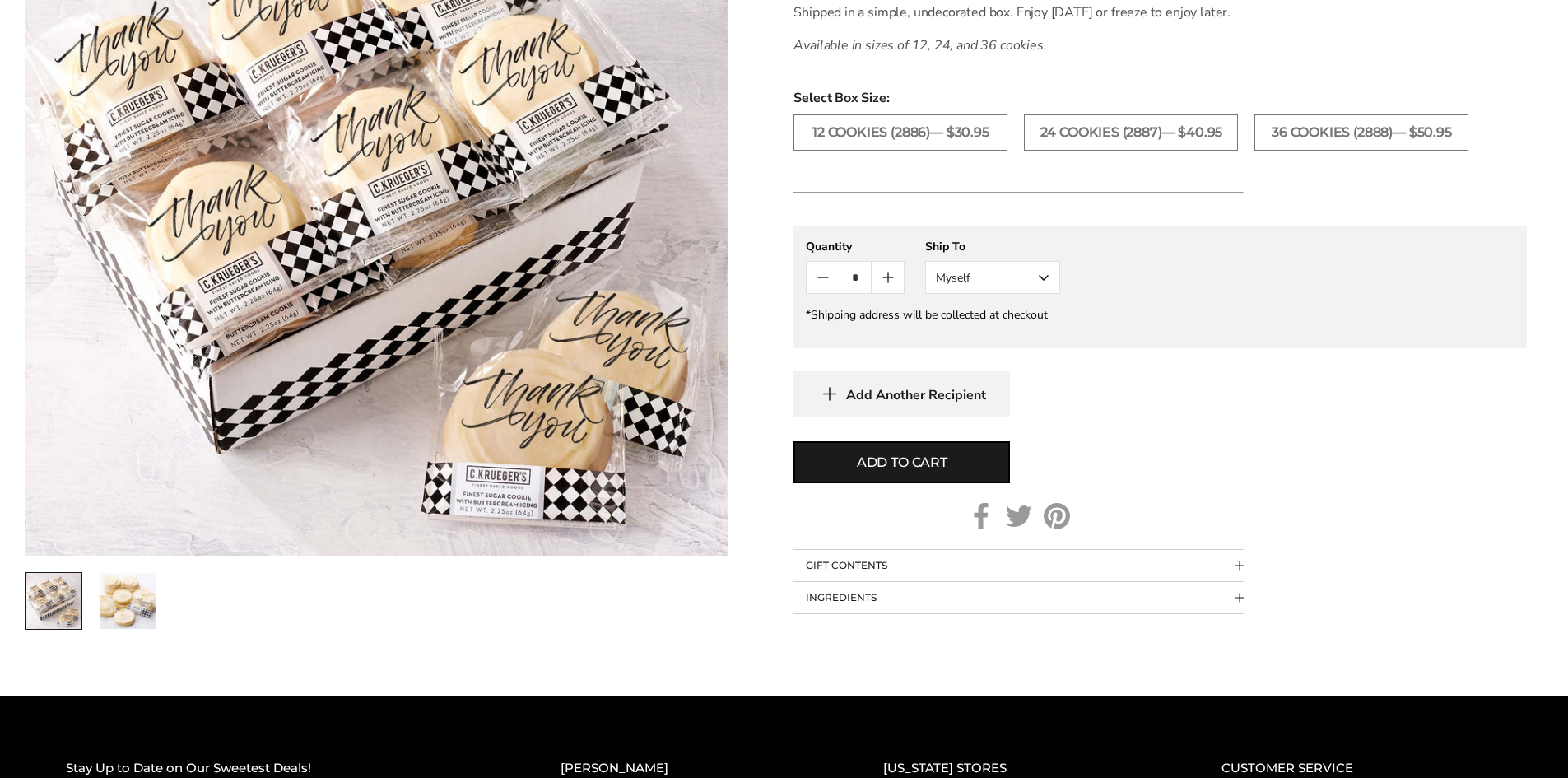
scroll to position [658, 0]
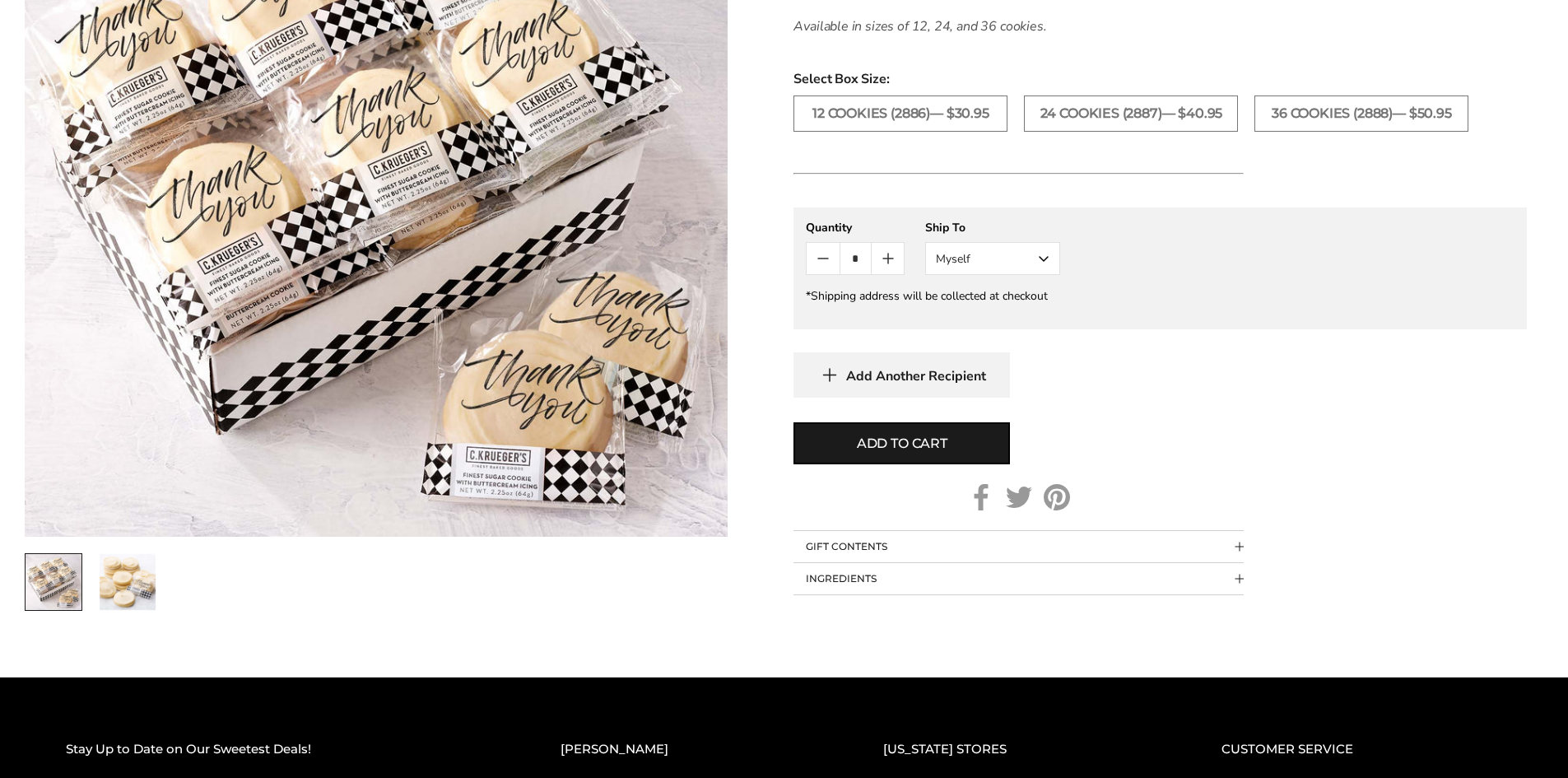
click at [892, 269] on icon "Count plus" at bounding box center [887, 257] width 20 height 20
click at [931, 453] on span "Add to cart" at bounding box center [901, 443] width 91 height 20
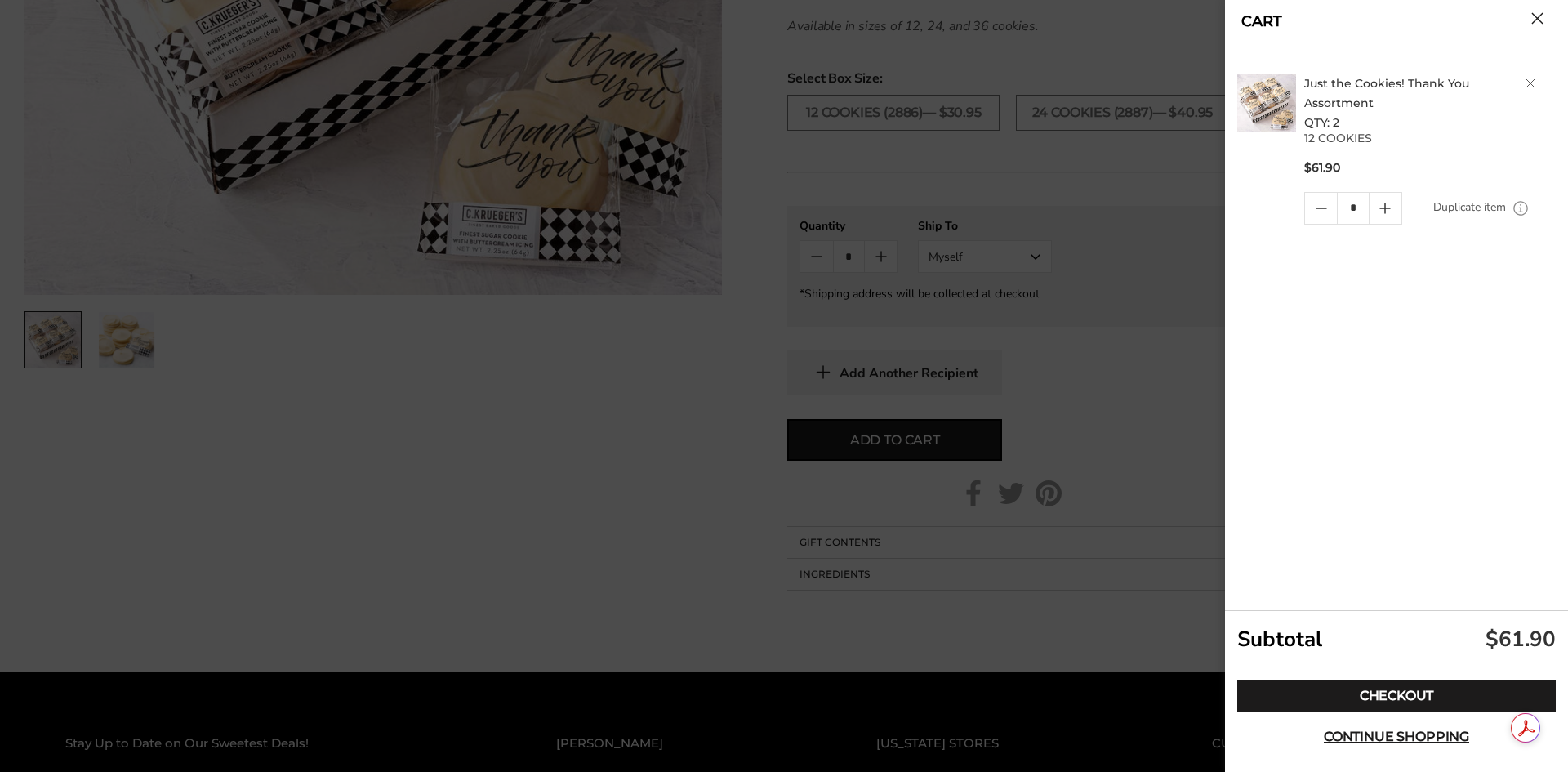
click at [1529, 81] on link "Delete product" at bounding box center [1530, 83] width 10 height 10
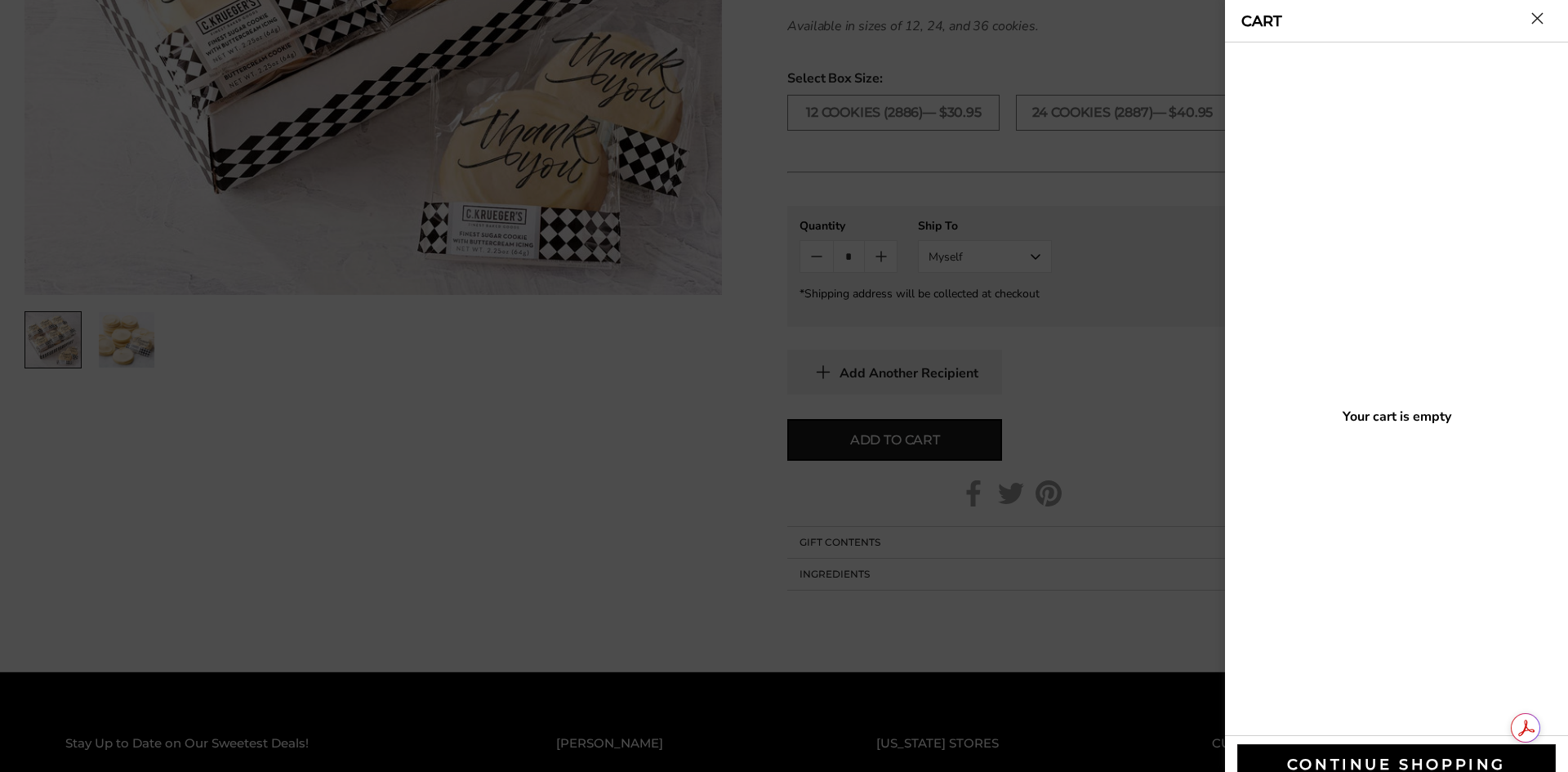
click at [1132, 250] on div at bounding box center [784, 386] width 1568 height 772
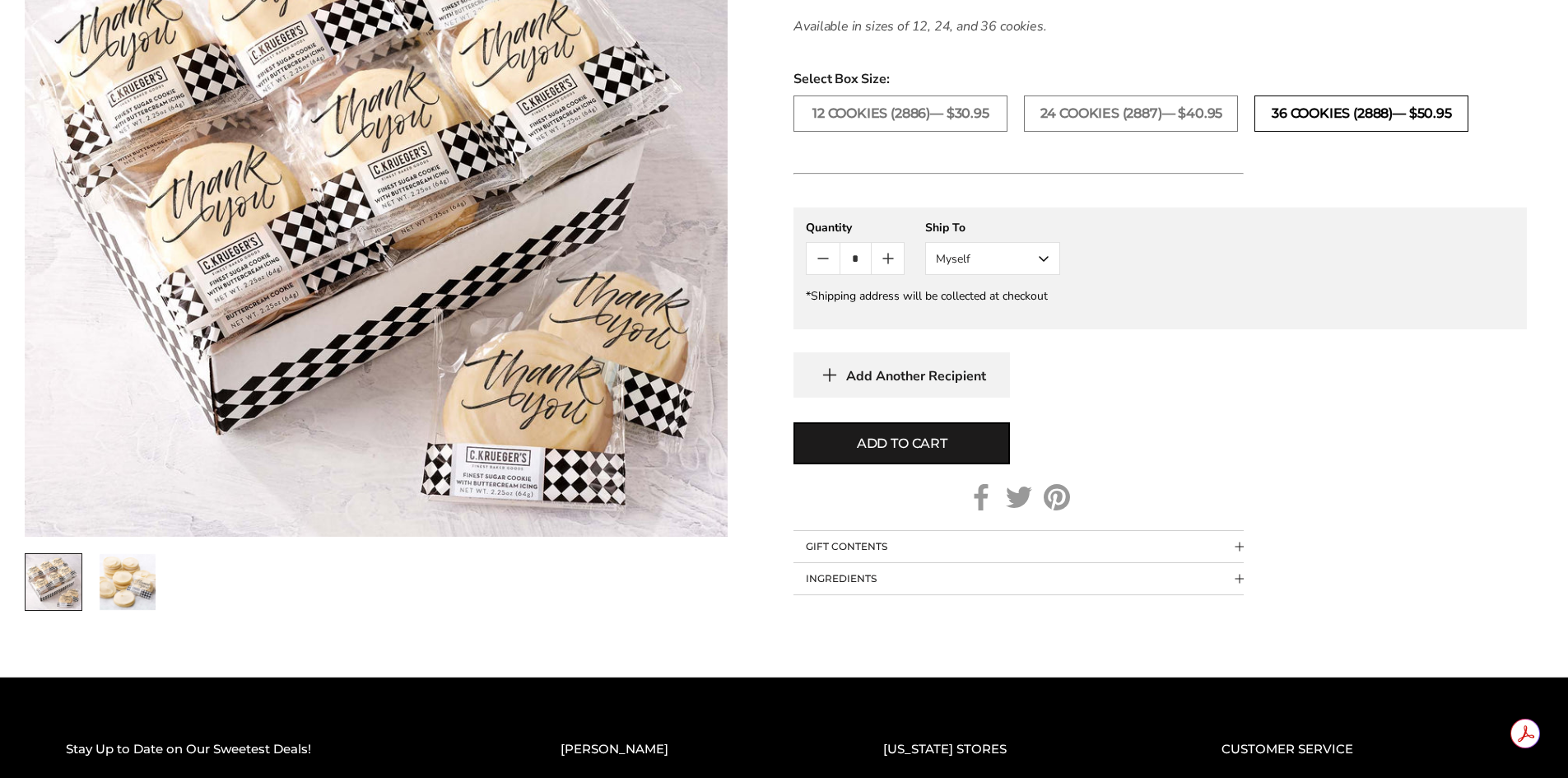
click at [1398, 132] on label "36 COOKIES (2888)— $50.95" at bounding box center [1361, 113] width 214 height 37
click at [890, 258] on icon "Count plus" at bounding box center [887, 258] width 10 height 0
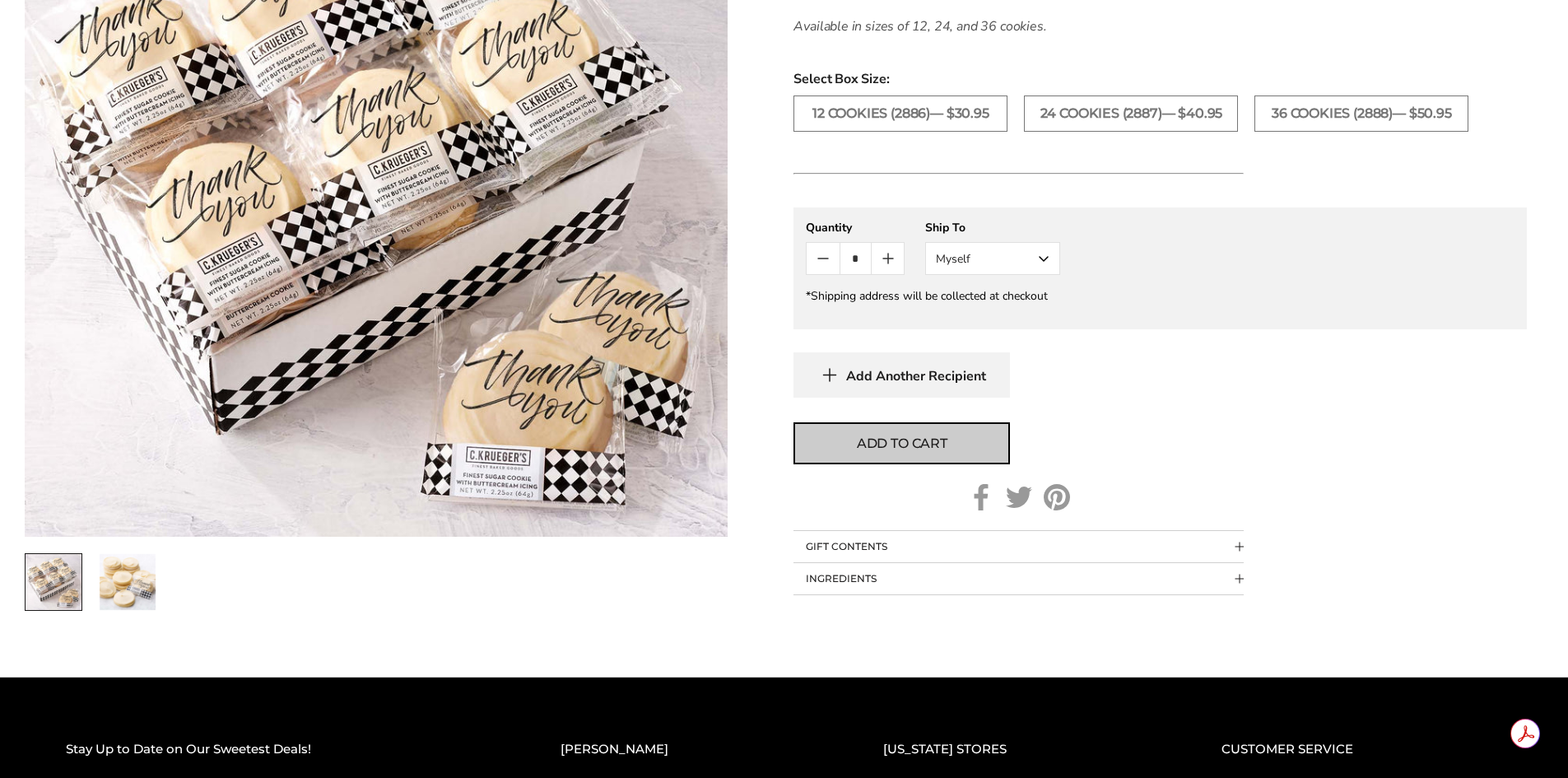
click at [929, 450] on button "Add to cart" at bounding box center [901, 443] width 216 height 42
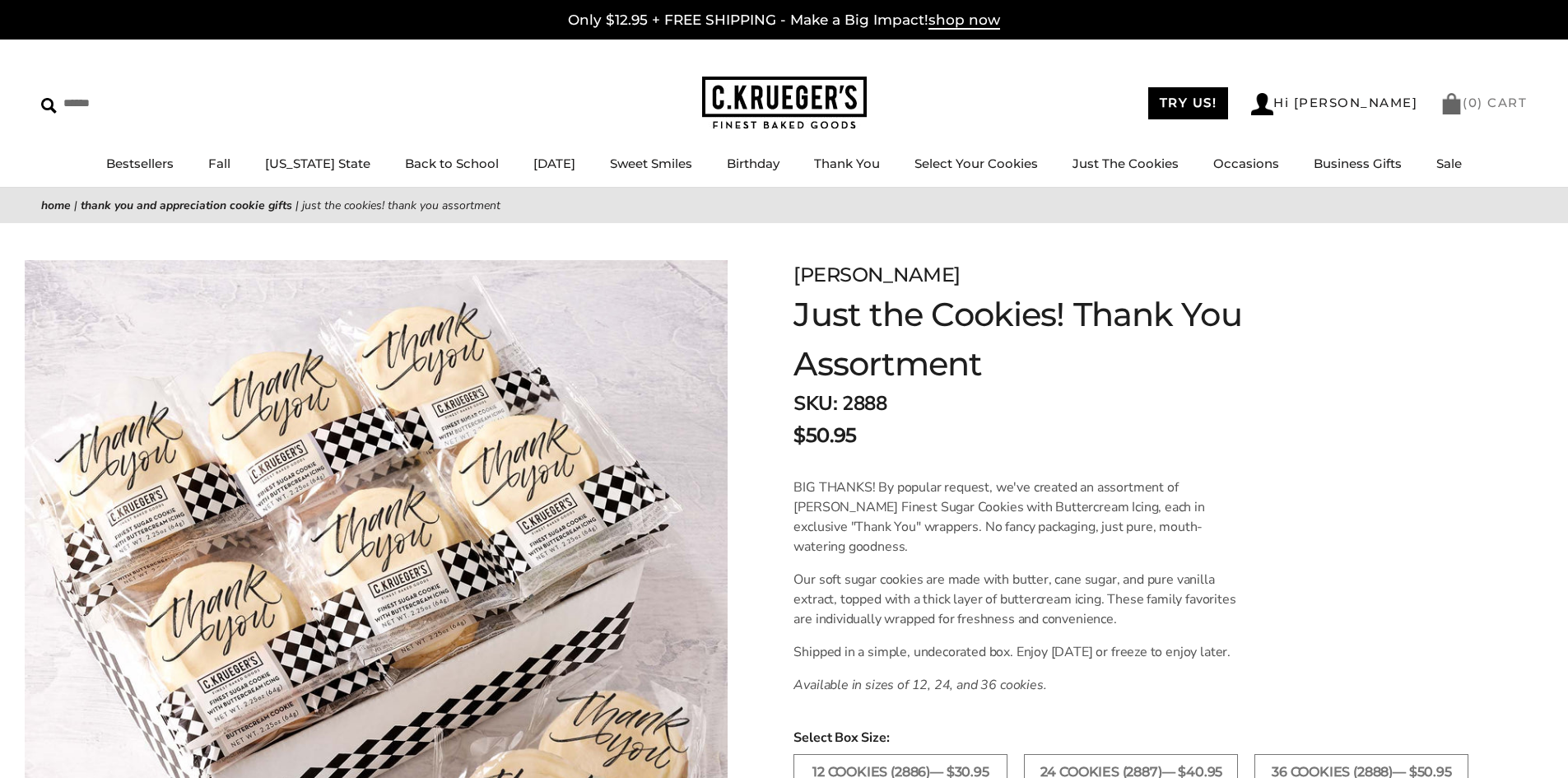
click at [1487, 100] on link "( 0 ) CART" at bounding box center [1483, 102] width 86 height 16
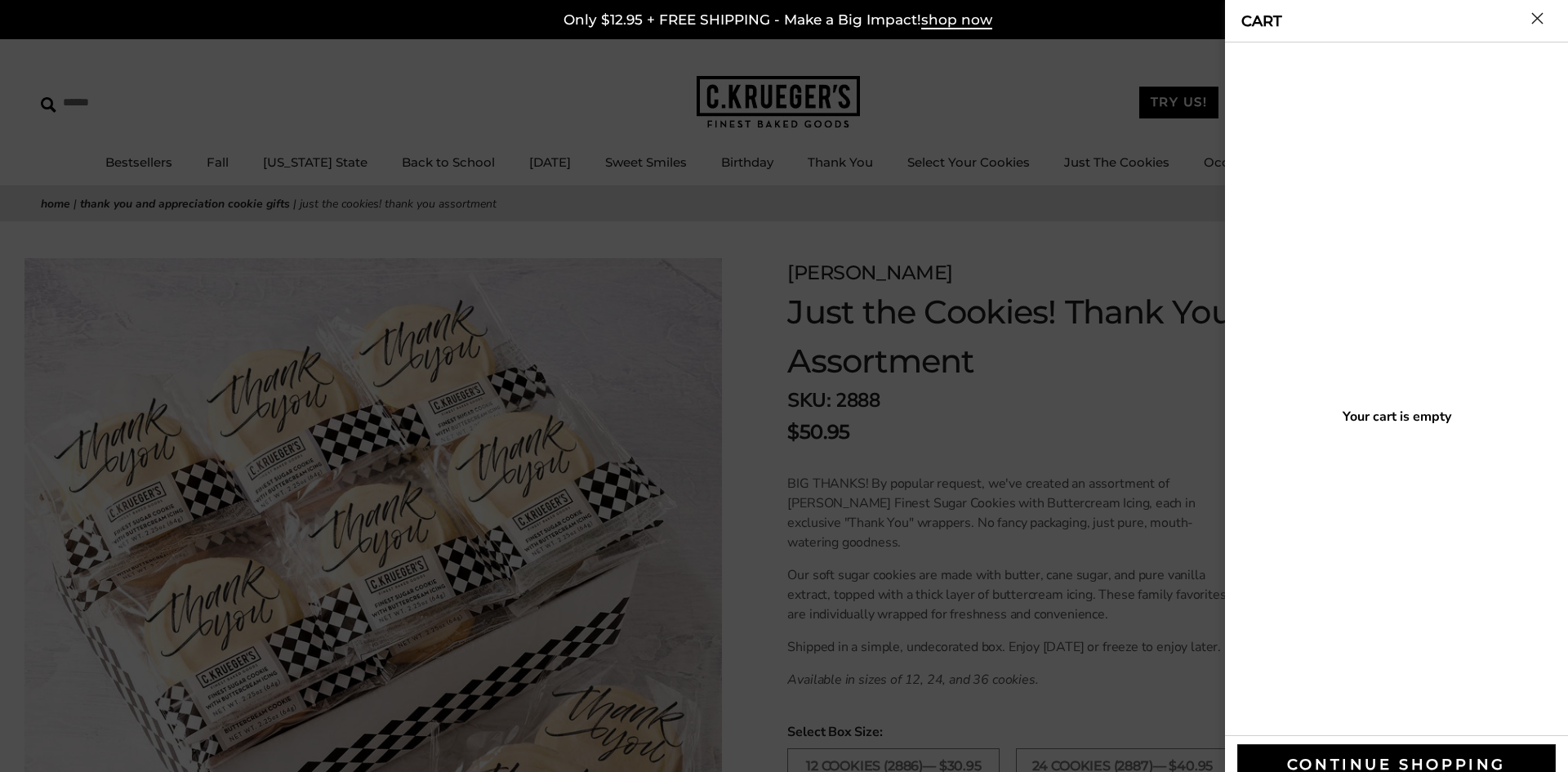
click at [1535, 15] on button "Close cart" at bounding box center [1536, 18] width 12 height 12
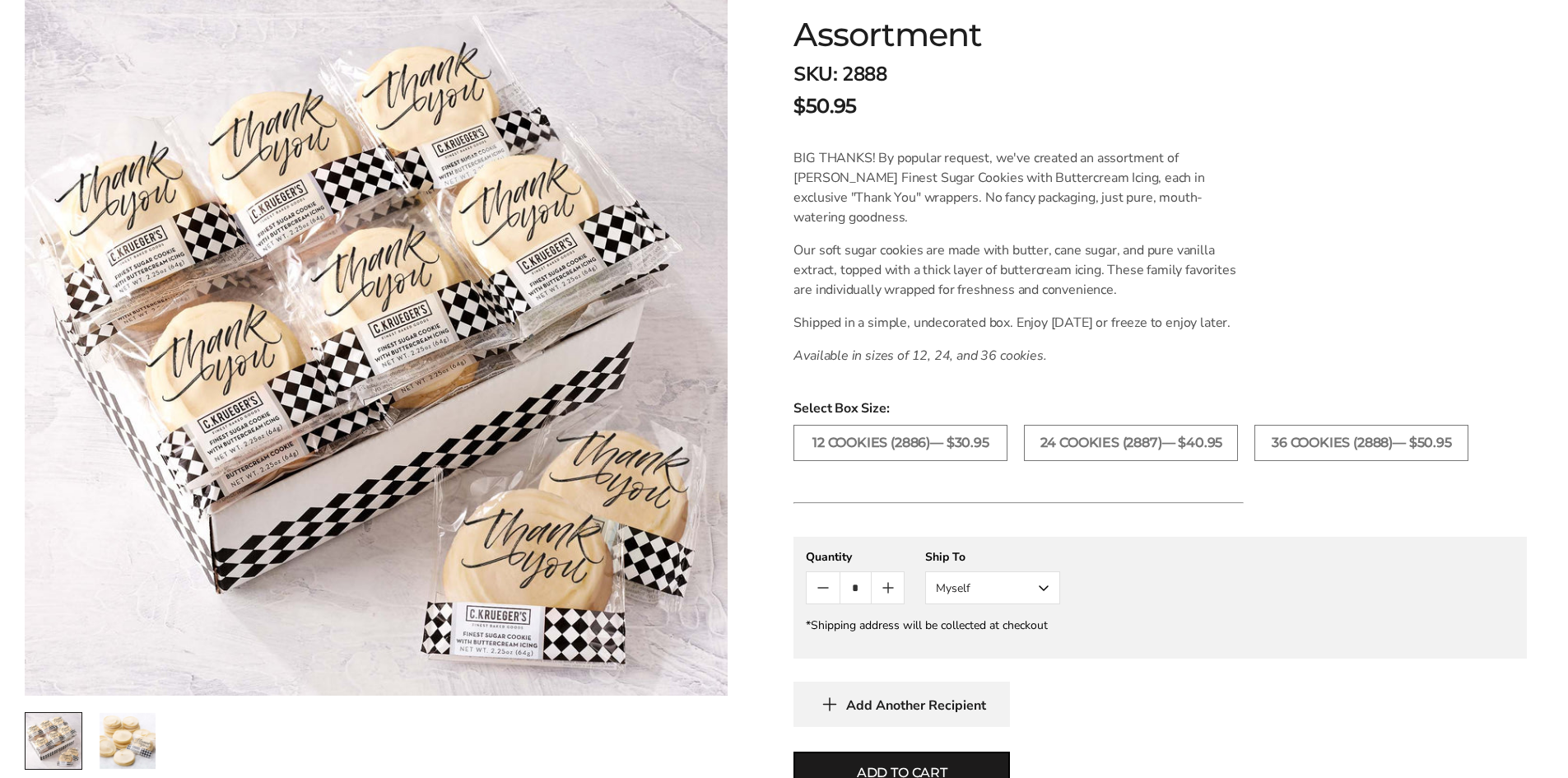
scroll to position [658, 0]
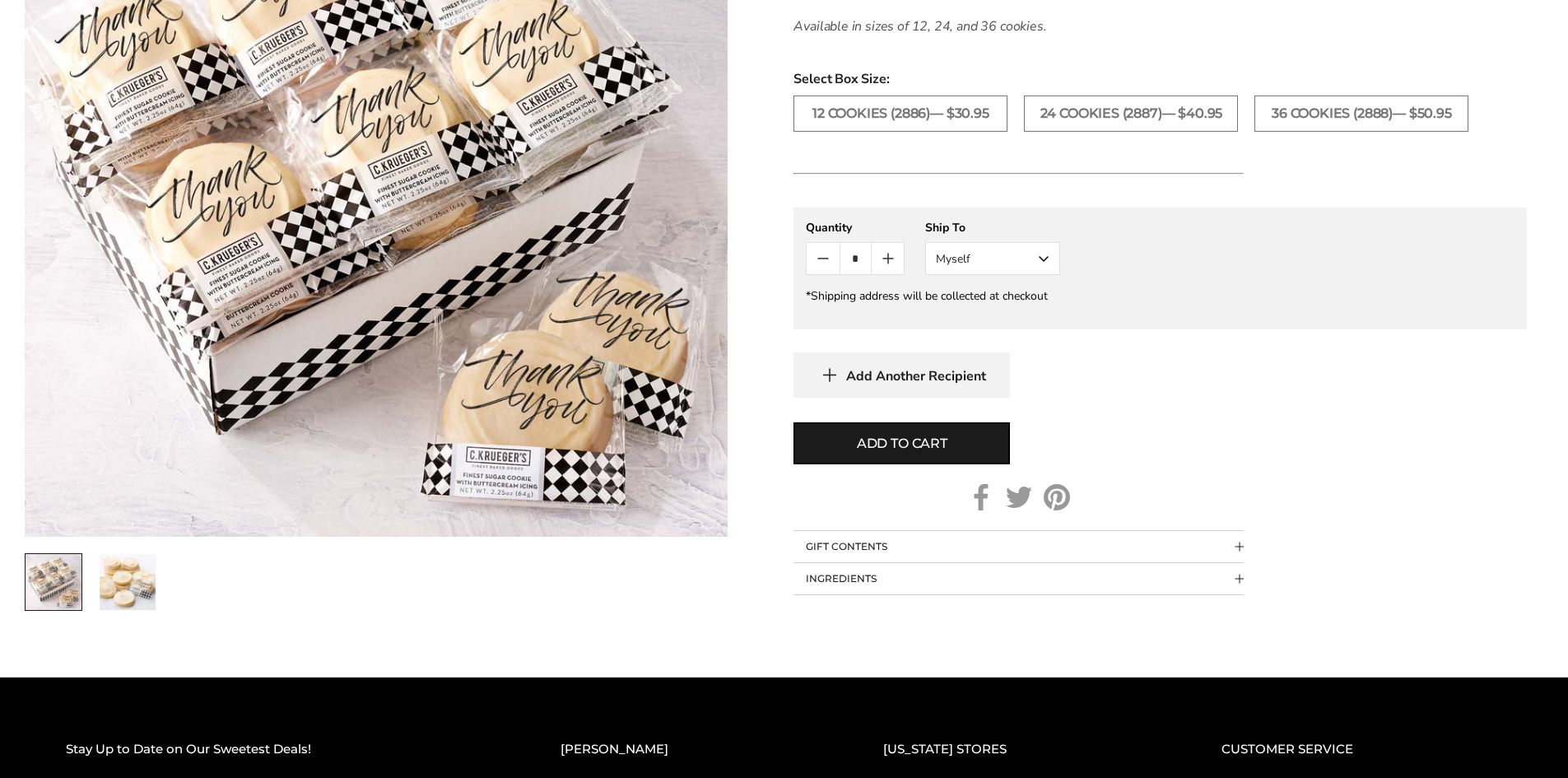
click at [890, 269] on icon "Count plus" at bounding box center [887, 257] width 20 height 20
click at [932, 453] on span "Add to cart" at bounding box center [901, 443] width 91 height 20
type input "*"
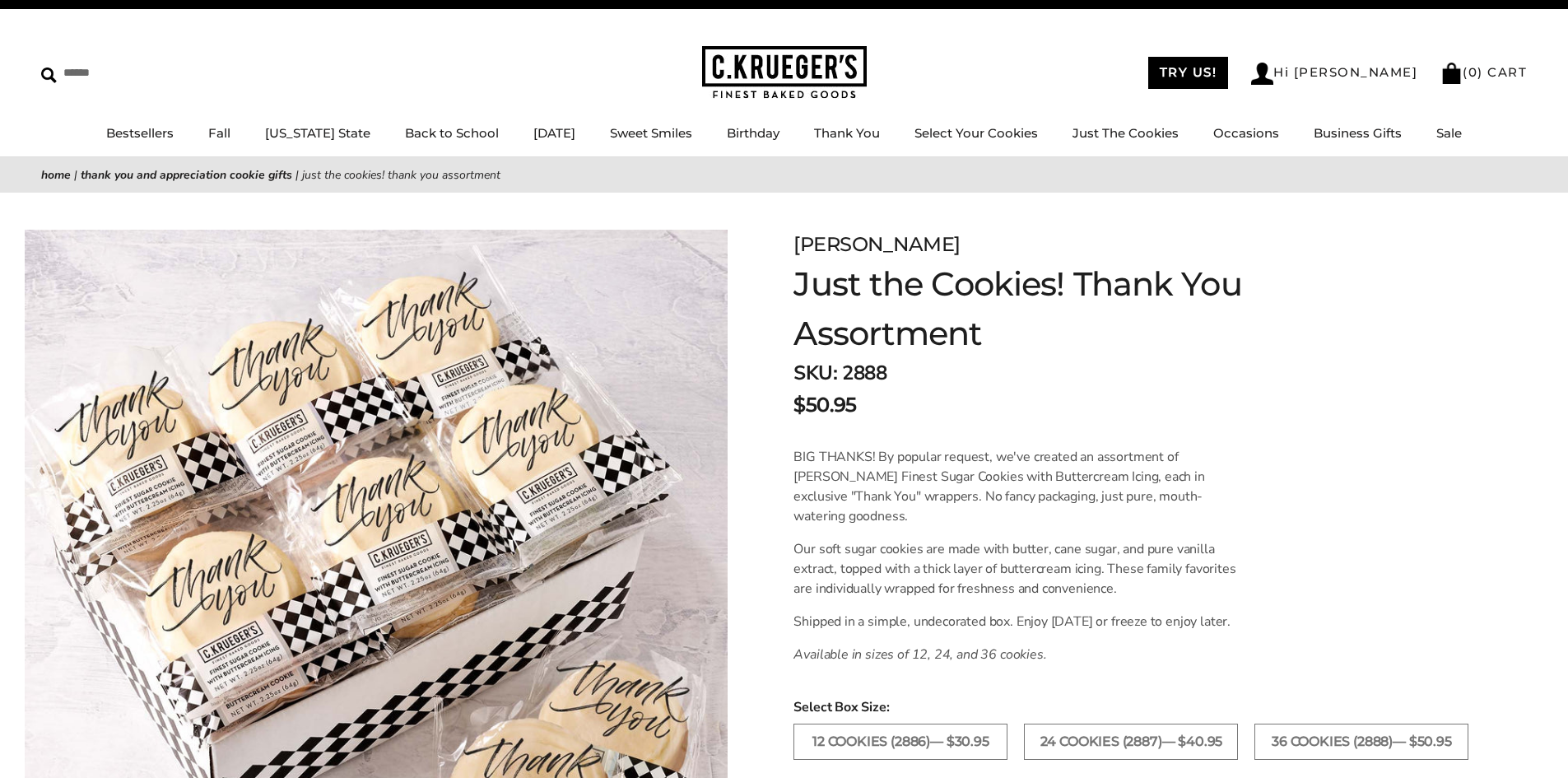
scroll to position [0, 0]
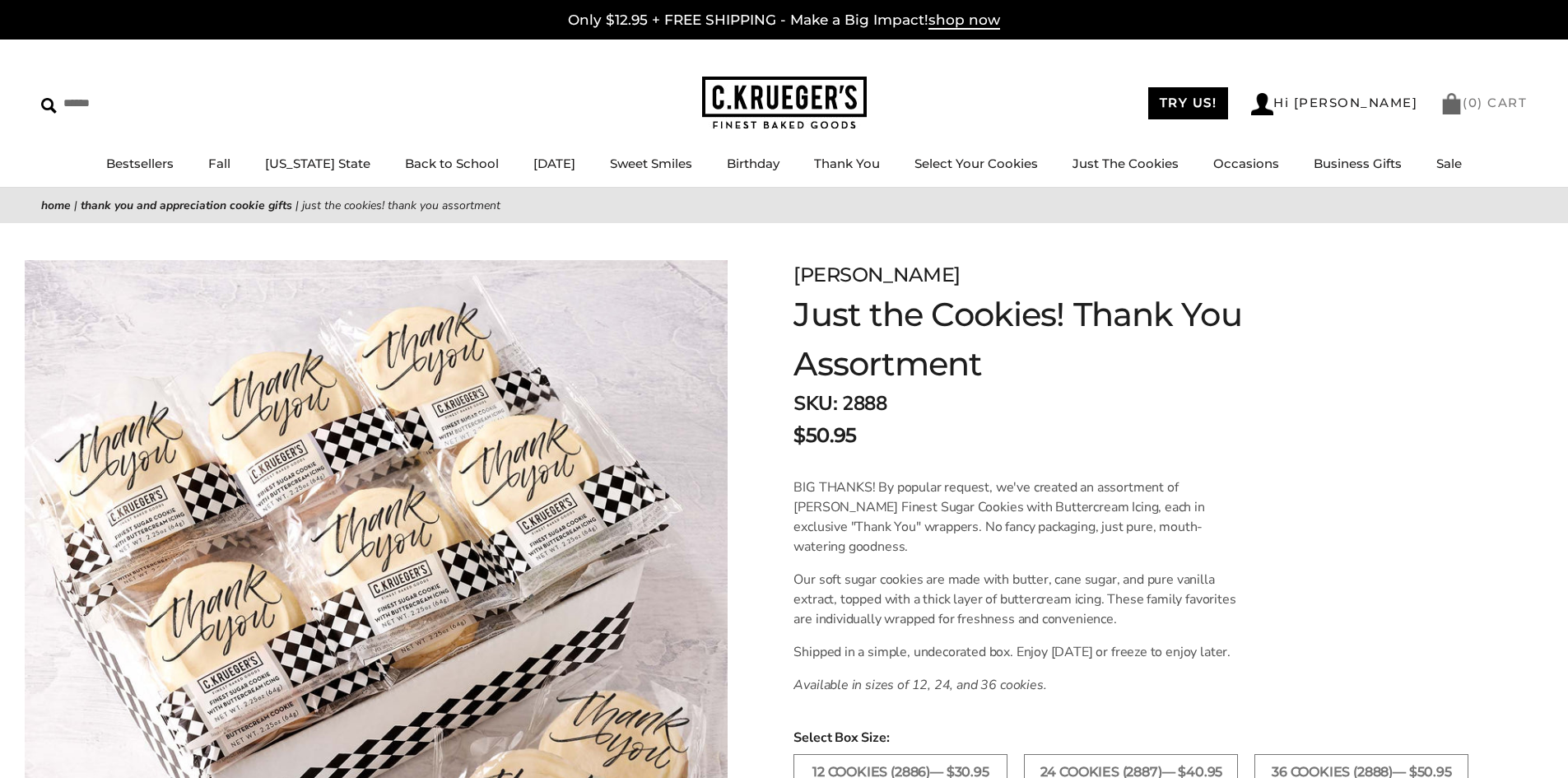
click at [1486, 98] on link "( 0 ) CART" at bounding box center [1483, 102] width 86 height 16
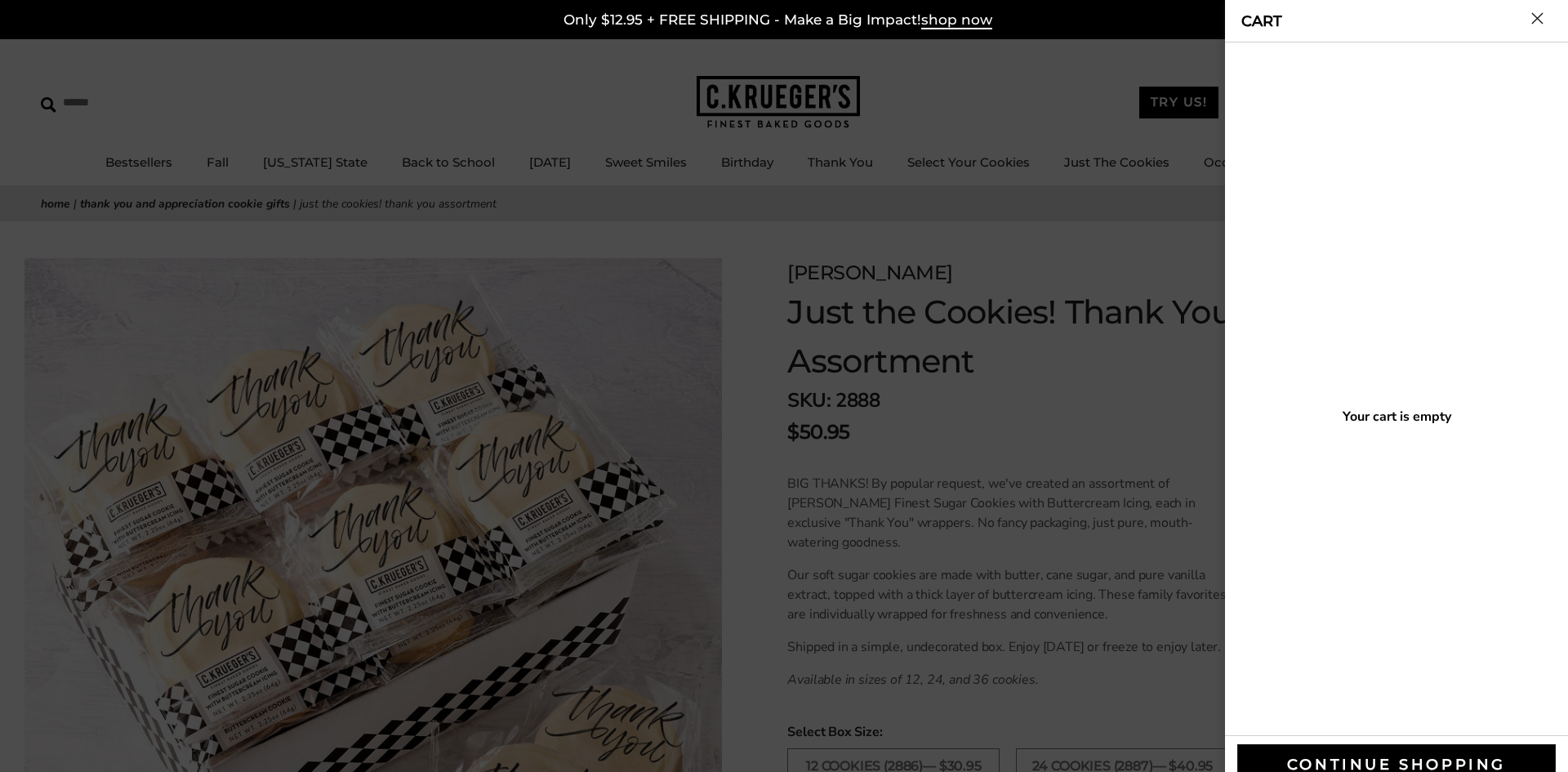
click at [1539, 13] on button "Close cart" at bounding box center [1536, 18] width 12 height 12
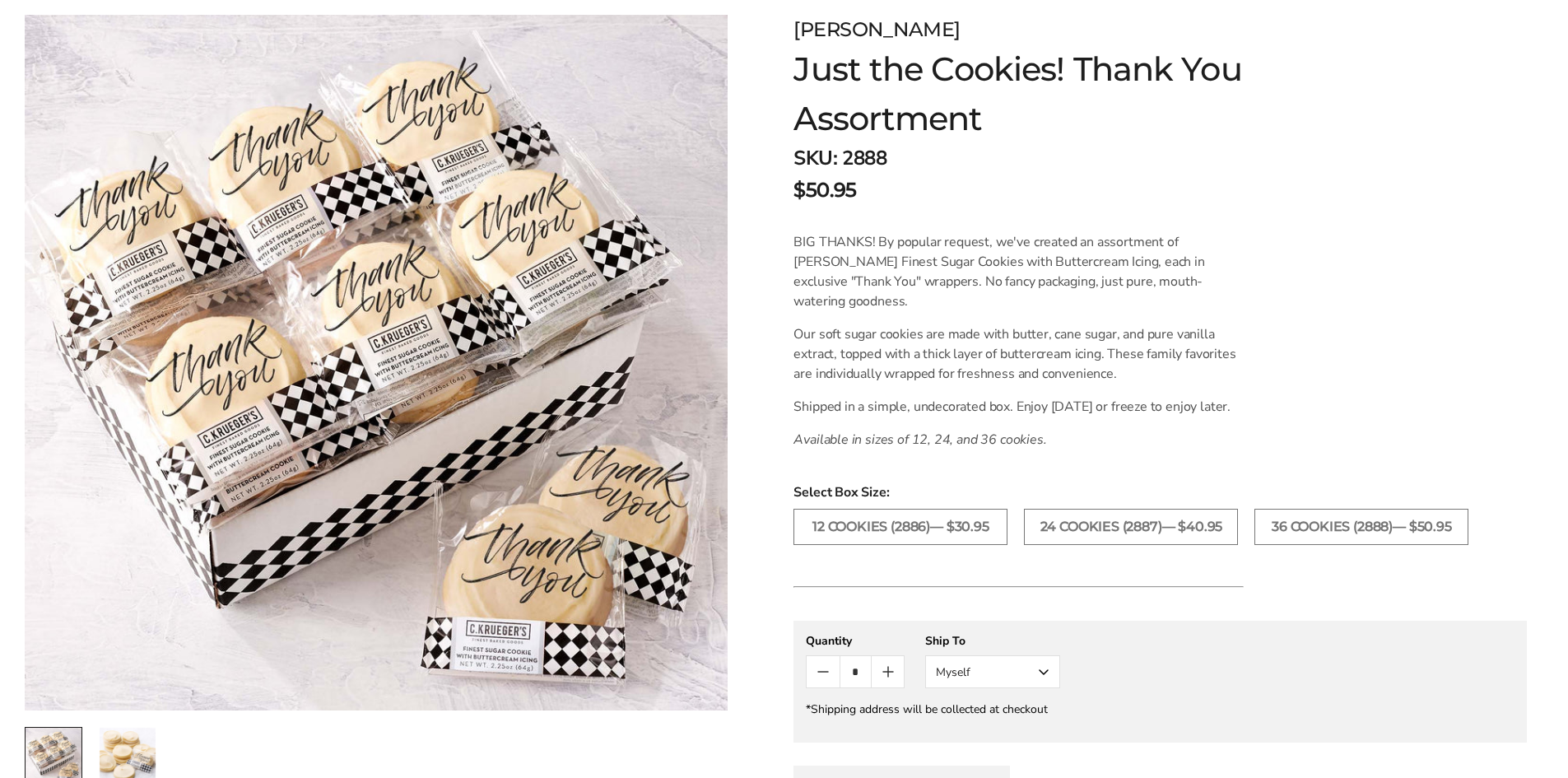
scroll to position [247, 0]
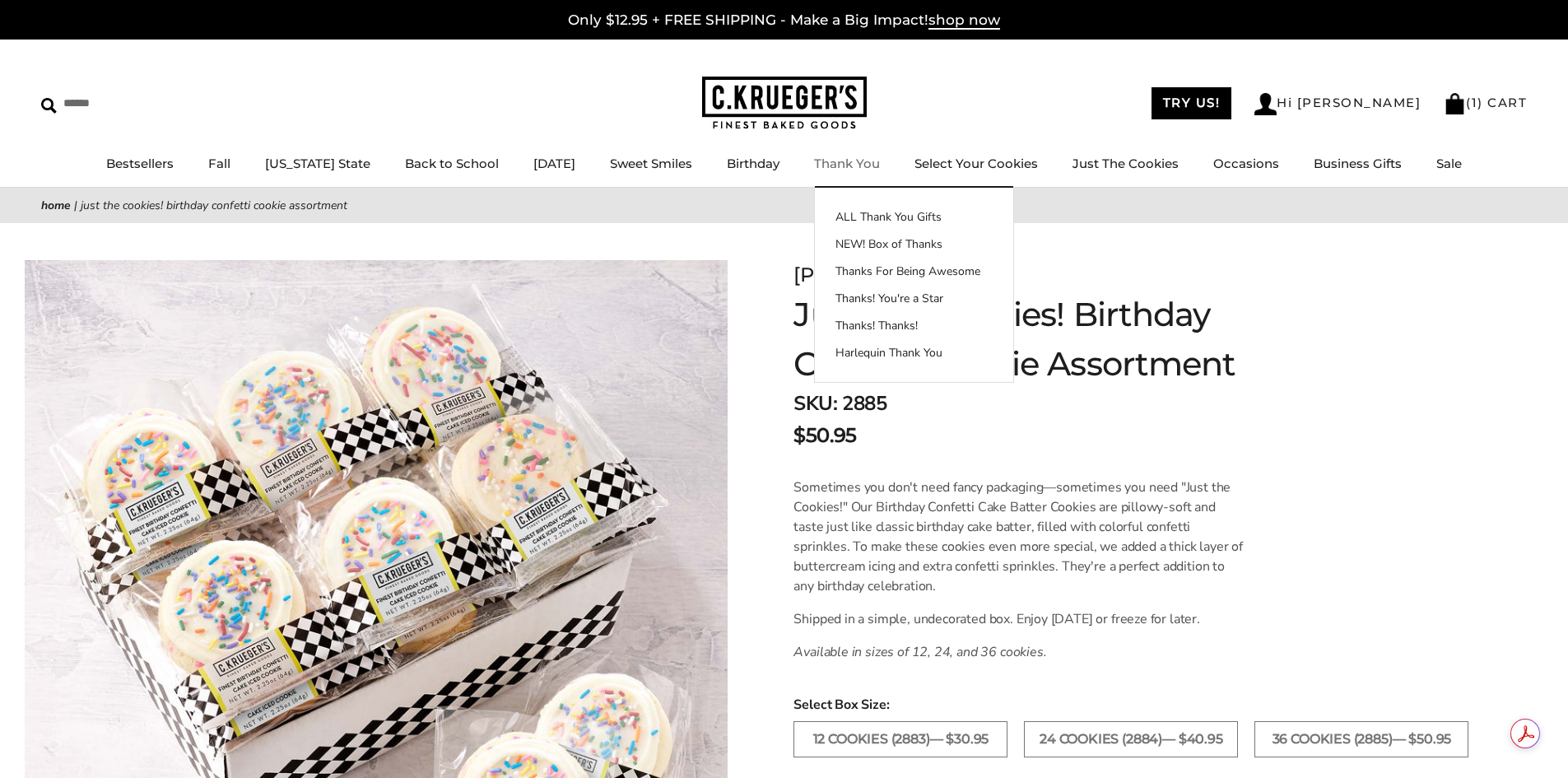
click at [840, 163] on link "Thank You" at bounding box center [846, 163] width 66 height 16
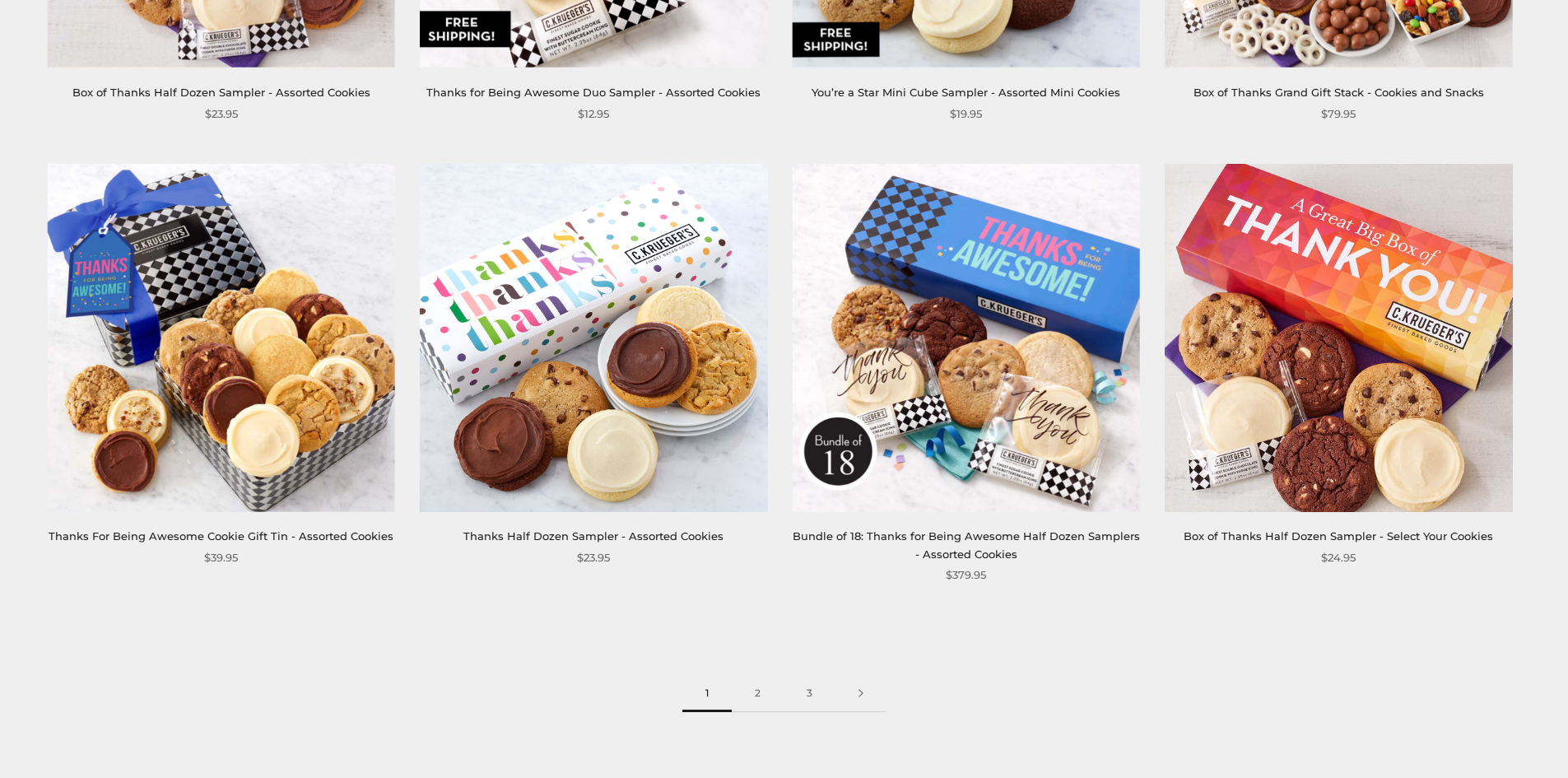
scroll to position [2468, 0]
click at [752, 694] on link "2" at bounding box center [756, 695] width 51 height 37
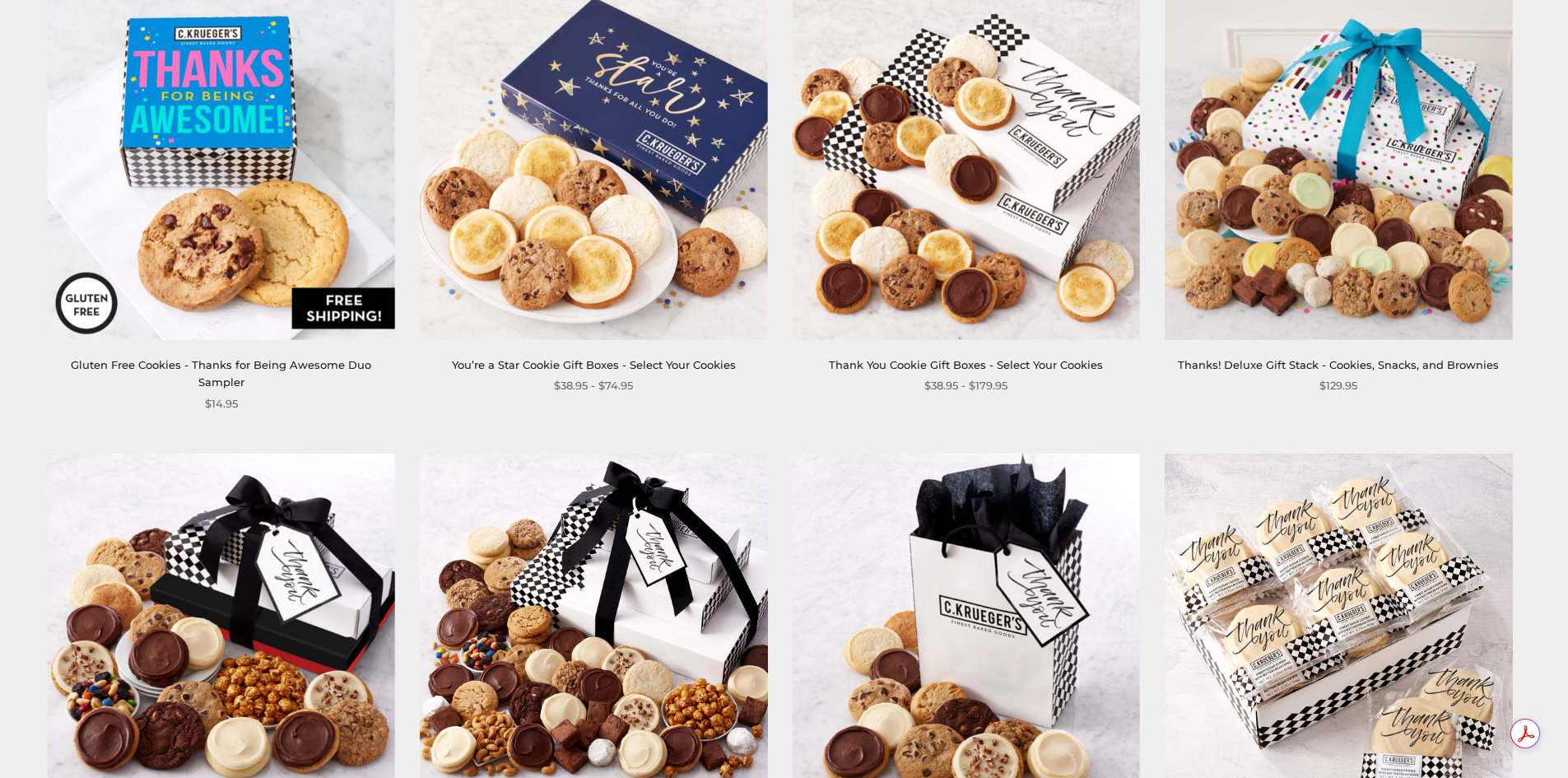
scroll to position [2386, 0]
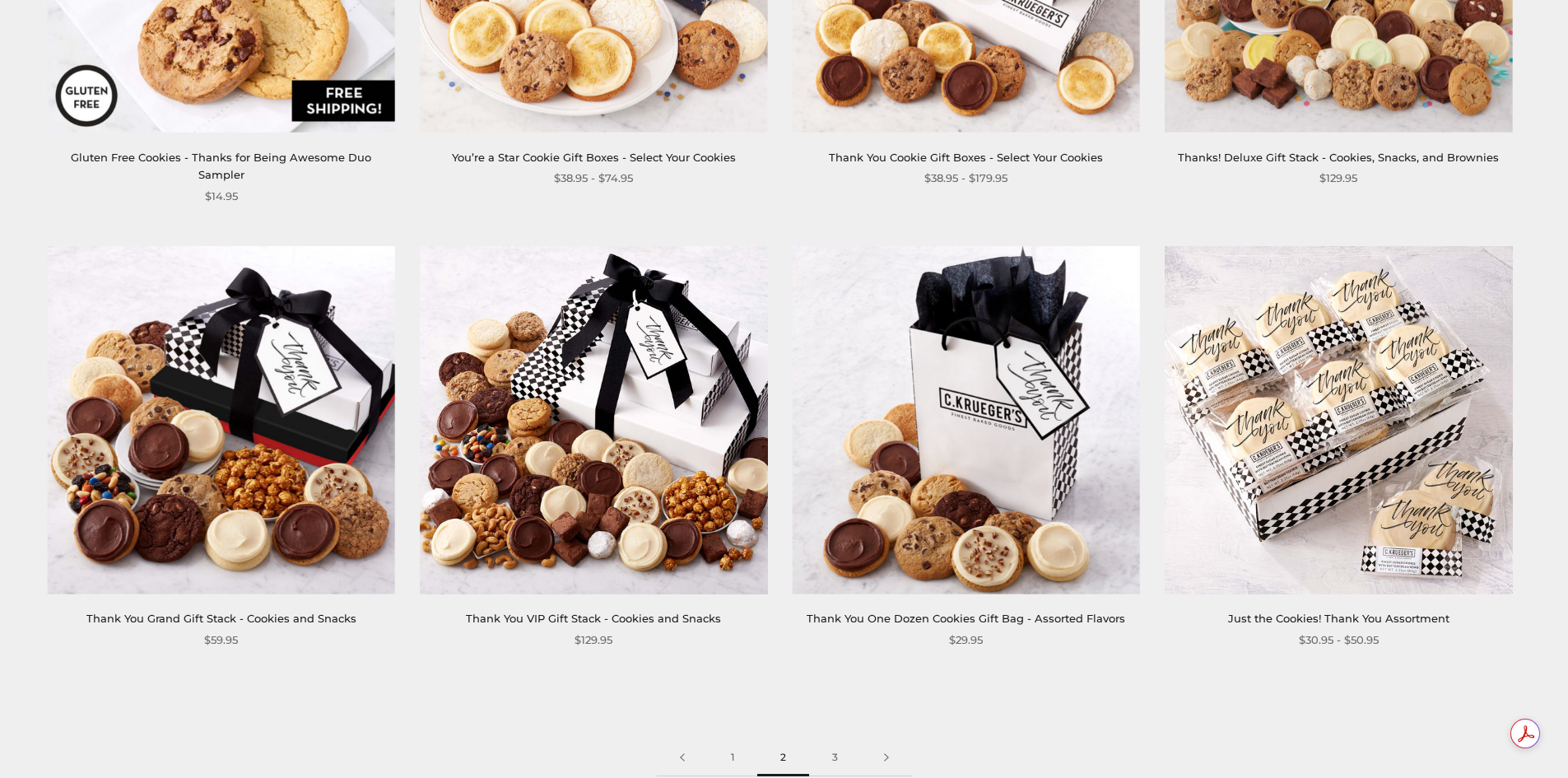
click at [1323, 402] on img at bounding box center [1338, 419] width 347 height 347
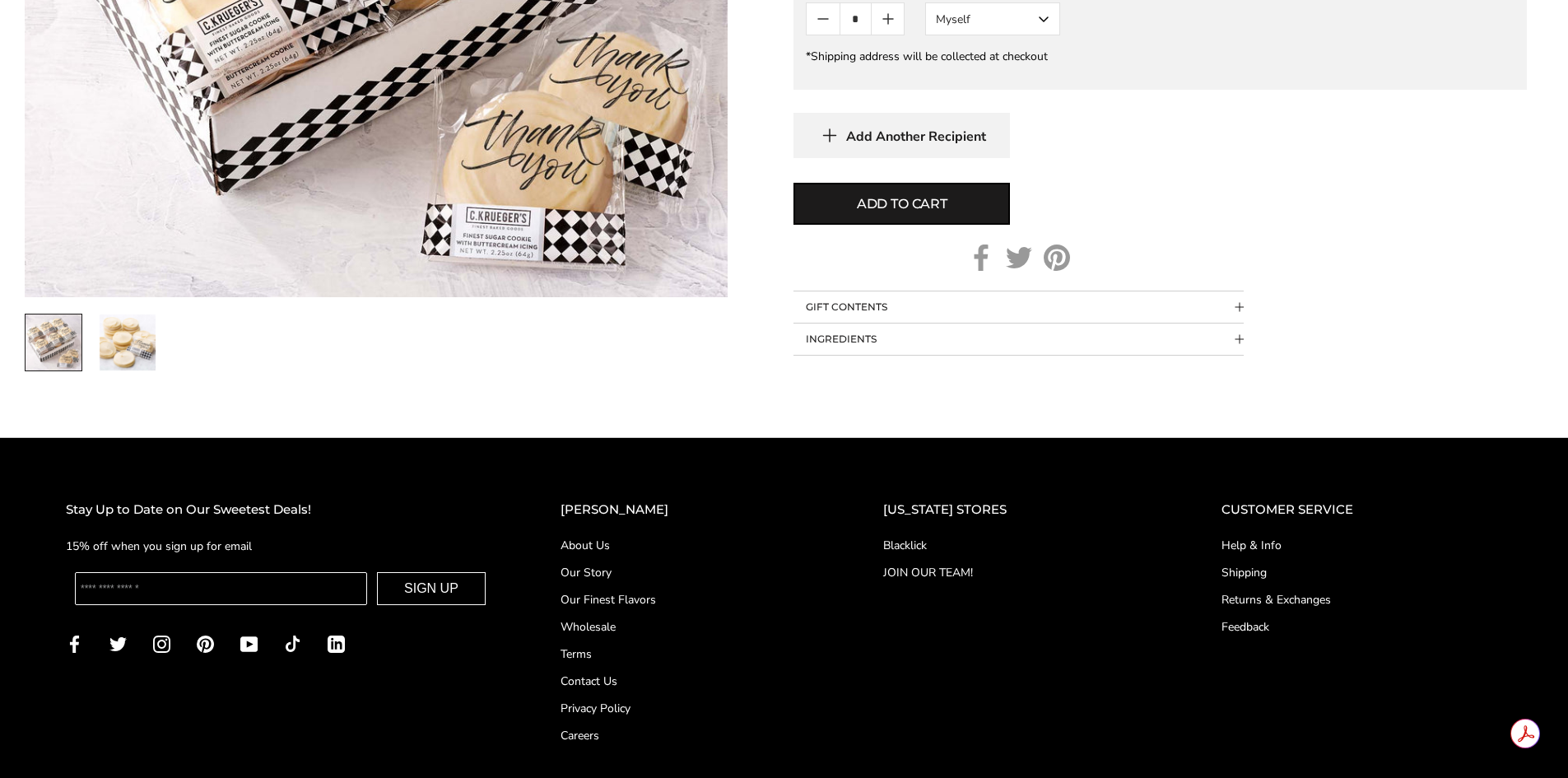
scroll to position [905, 0]
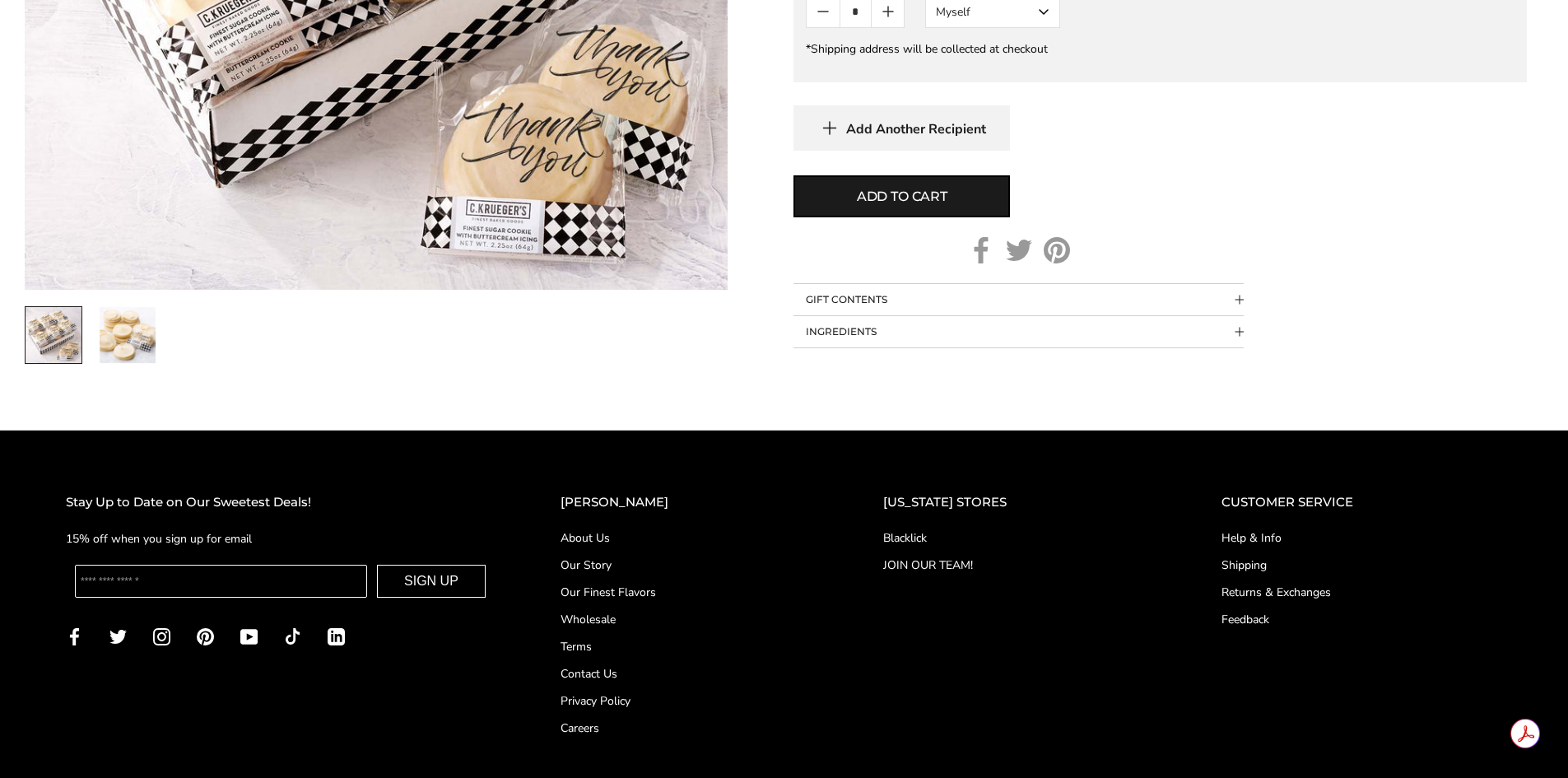
click at [638, 673] on link "Contact Us" at bounding box center [689, 673] width 256 height 17
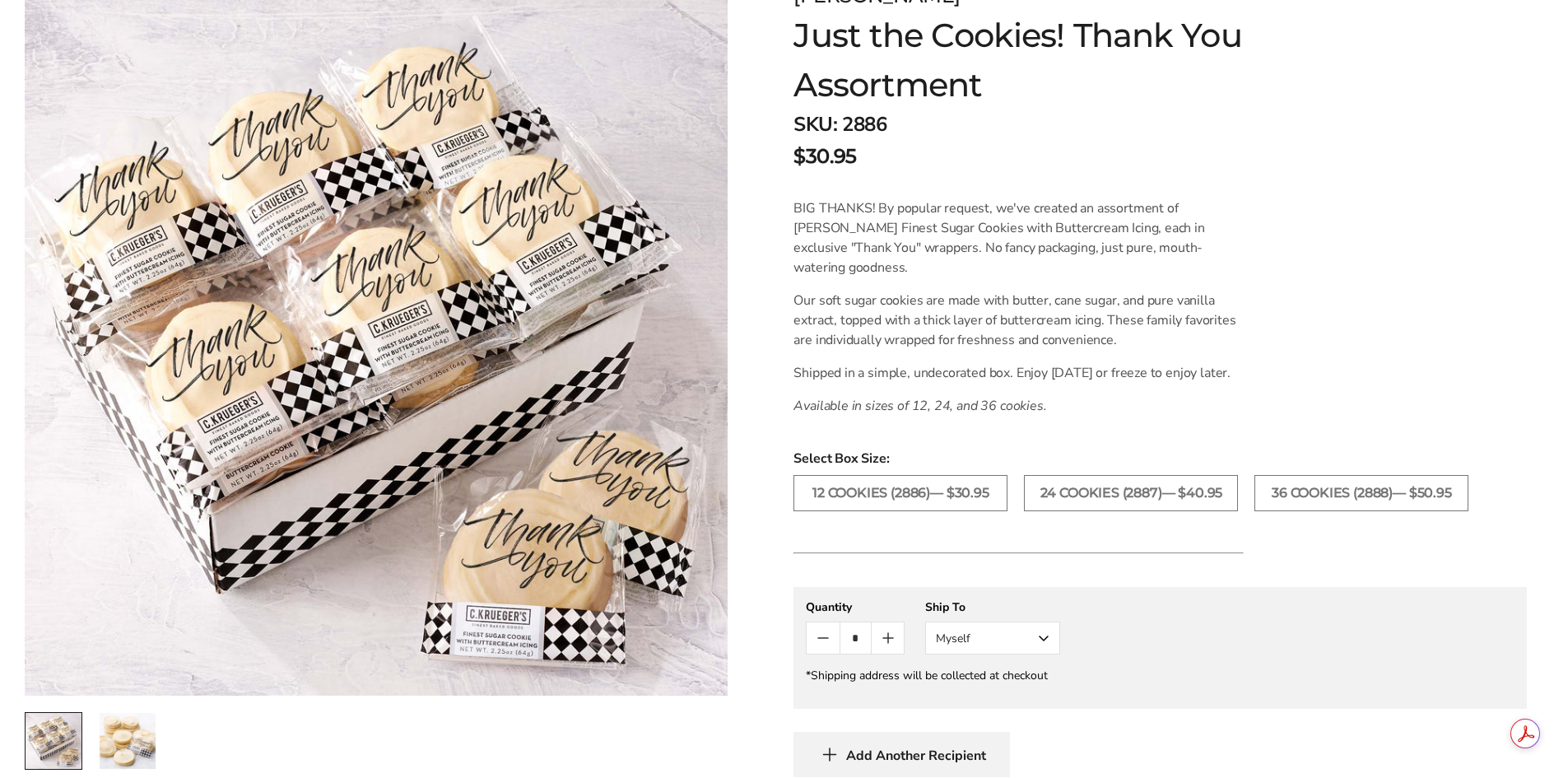
scroll to position [247, 0]
